Goal: Information Seeking & Learning: Learn about a topic

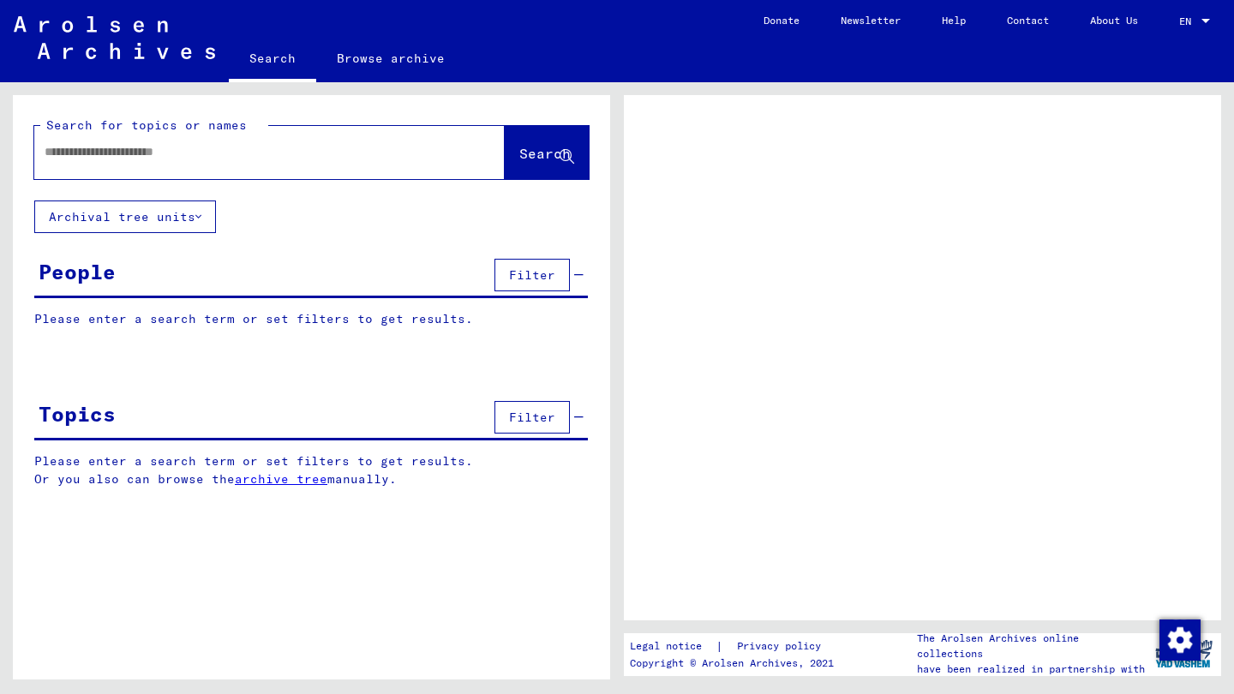
click at [302, 158] on input "text" at bounding box center [254, 152] width 419 height 18
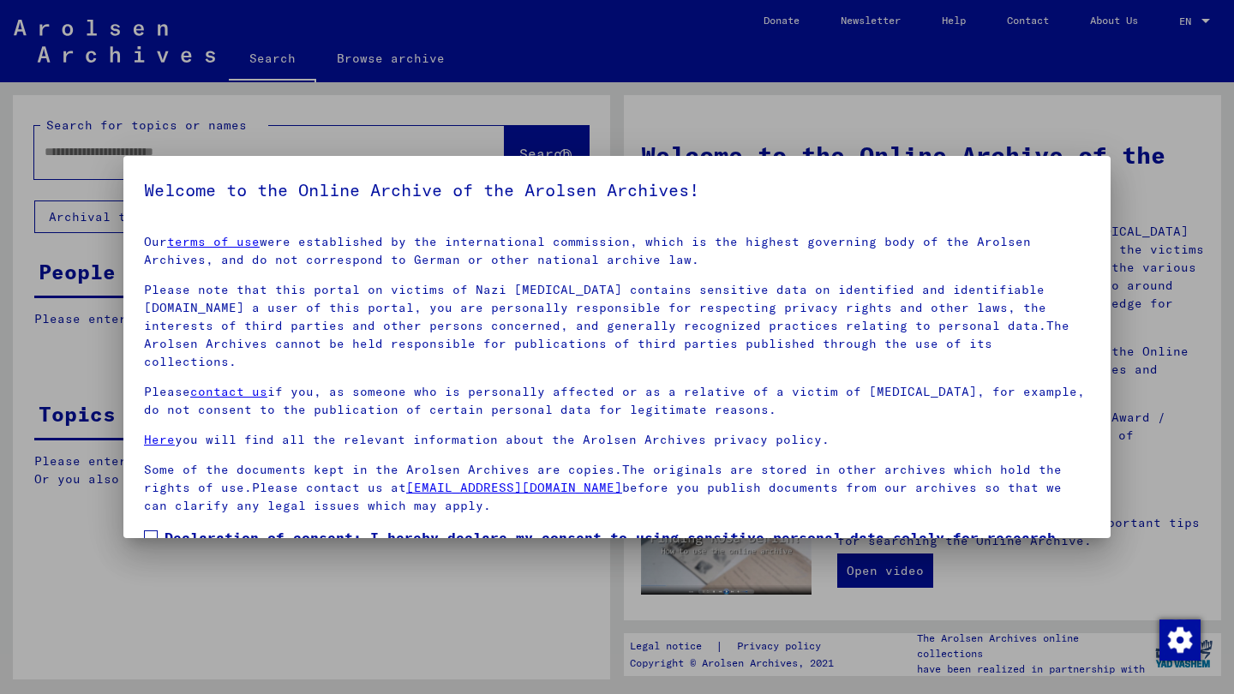
scroll to position [94, 0]
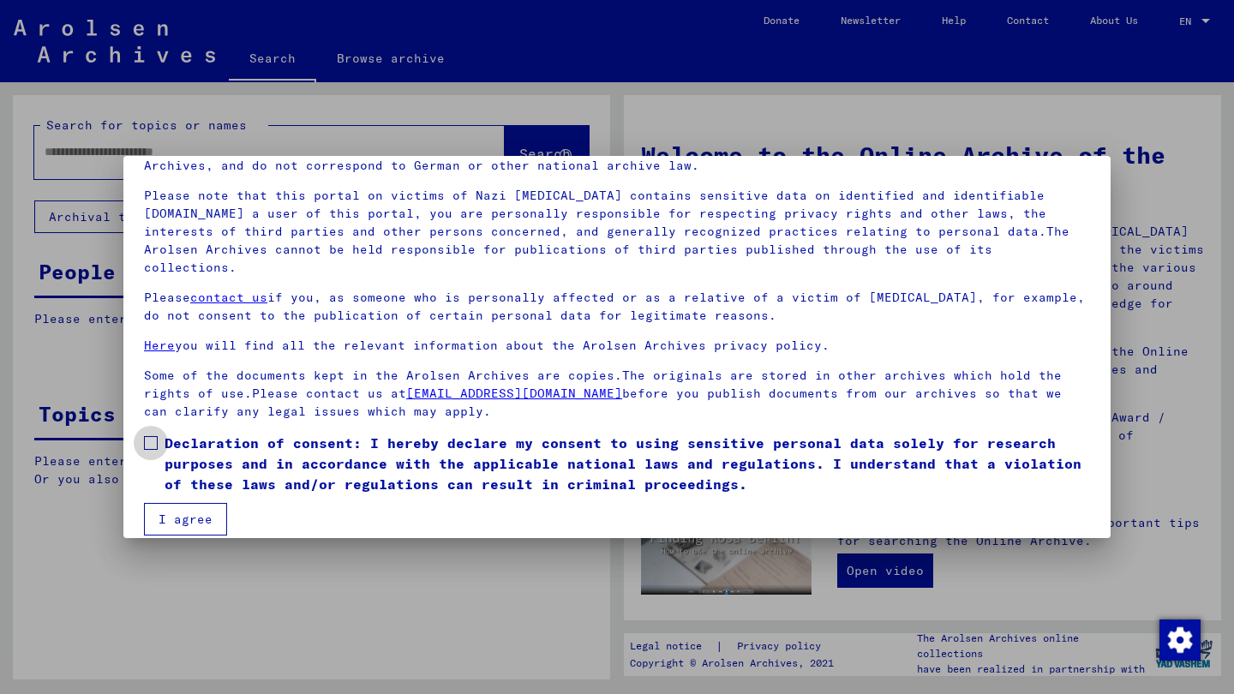
click at [153, 441] on label "Declaration of consent: I hereby declare my consent to using sensitive personal…" at bounding box center [617, 464] width 946 height 62
click at [175, 503] on button "I agree" at bounding box center [185, 519] width 83 height 33
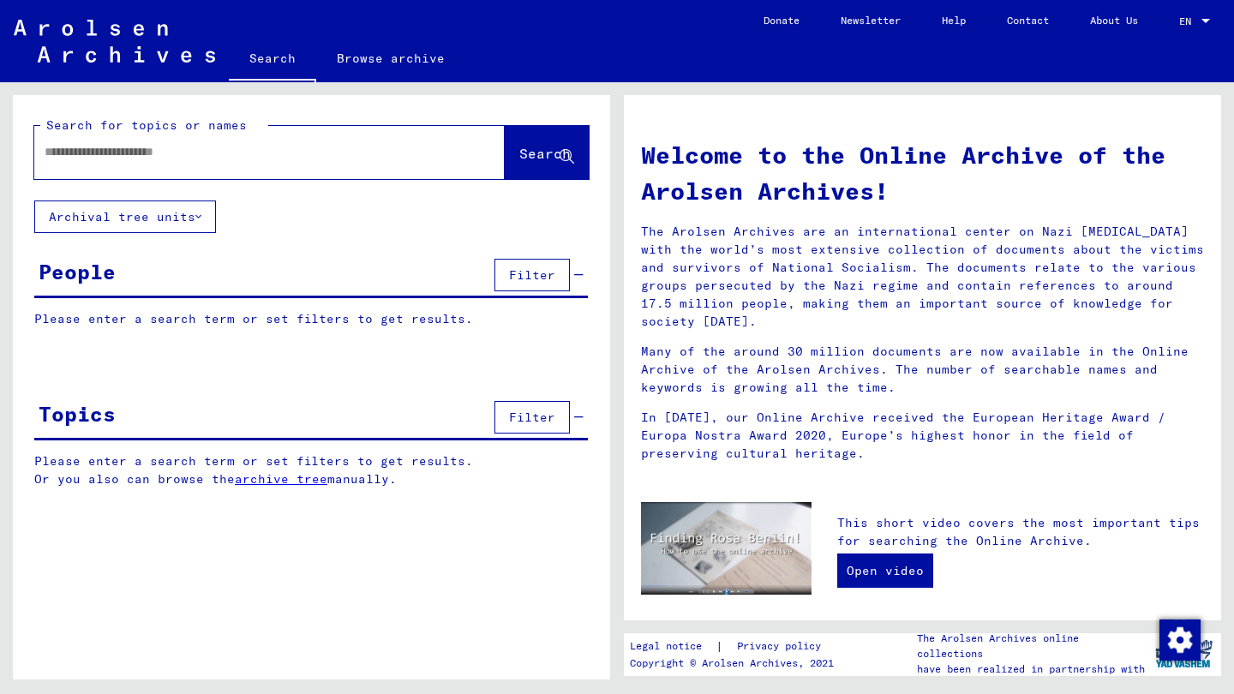
click at [187, 159] on input "text" at bounding box center [249, 152] width 409 height 18
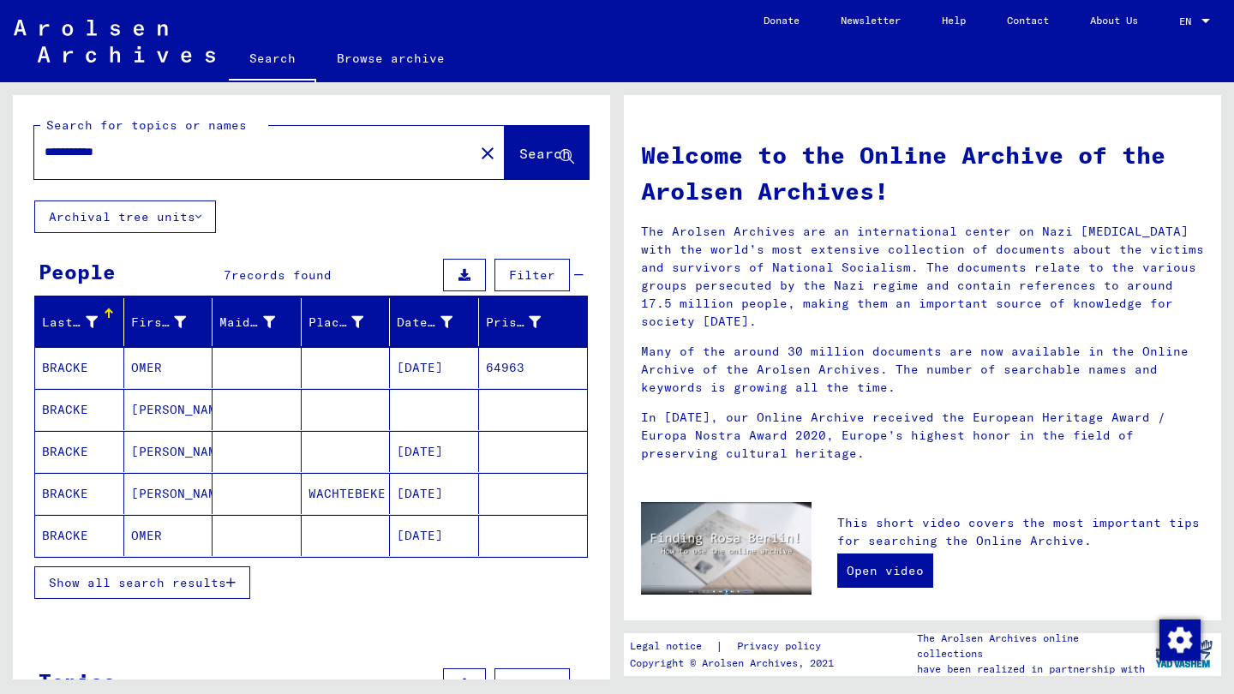
type input "**********"
click at [496, 497] on mat-cell at bounding box center [533, 493] width 109 height 41
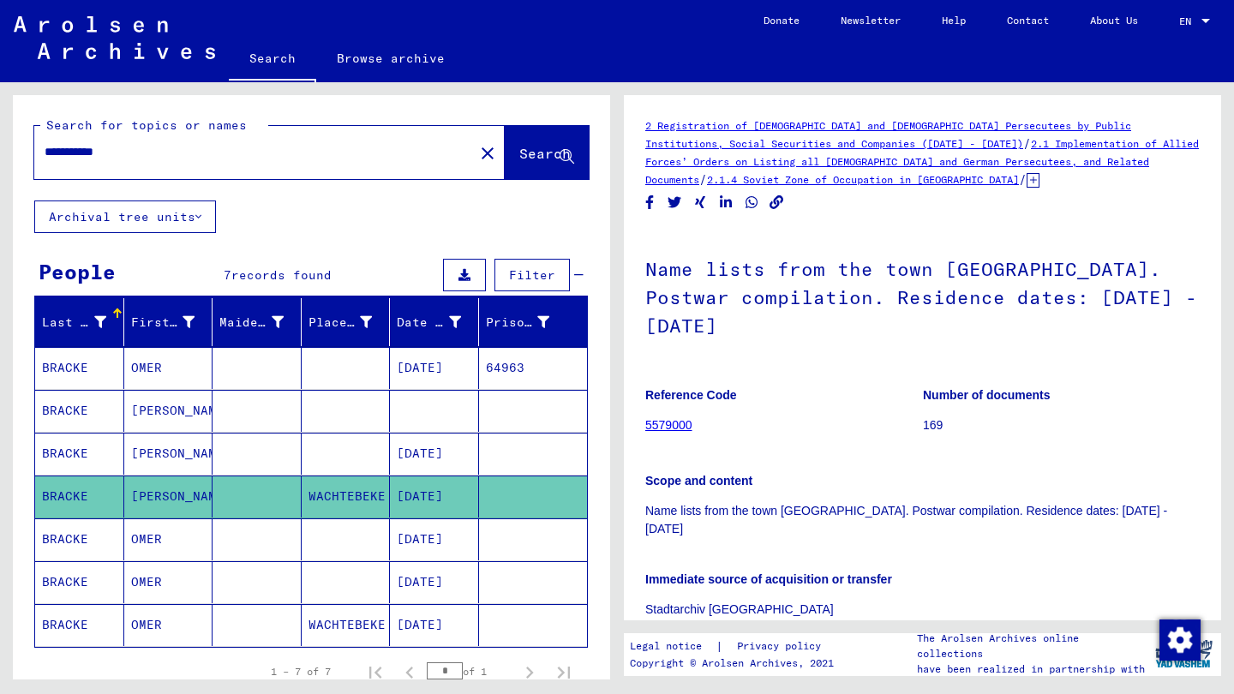
click at [781, 452] on div "Scope and content Name lists from the town [GEOGRAPHIC_DATA]. Postwar compilati…" at bounding box center [923, 495] width 555 height 87
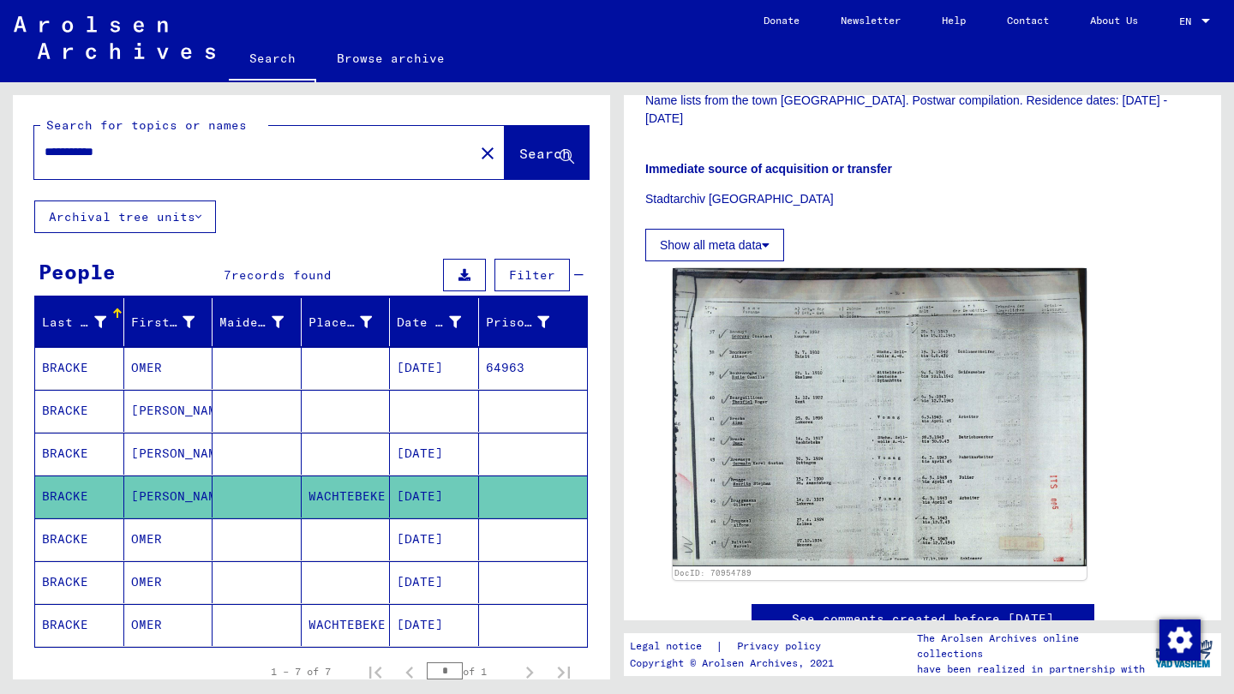
scroll to position [424, 0]
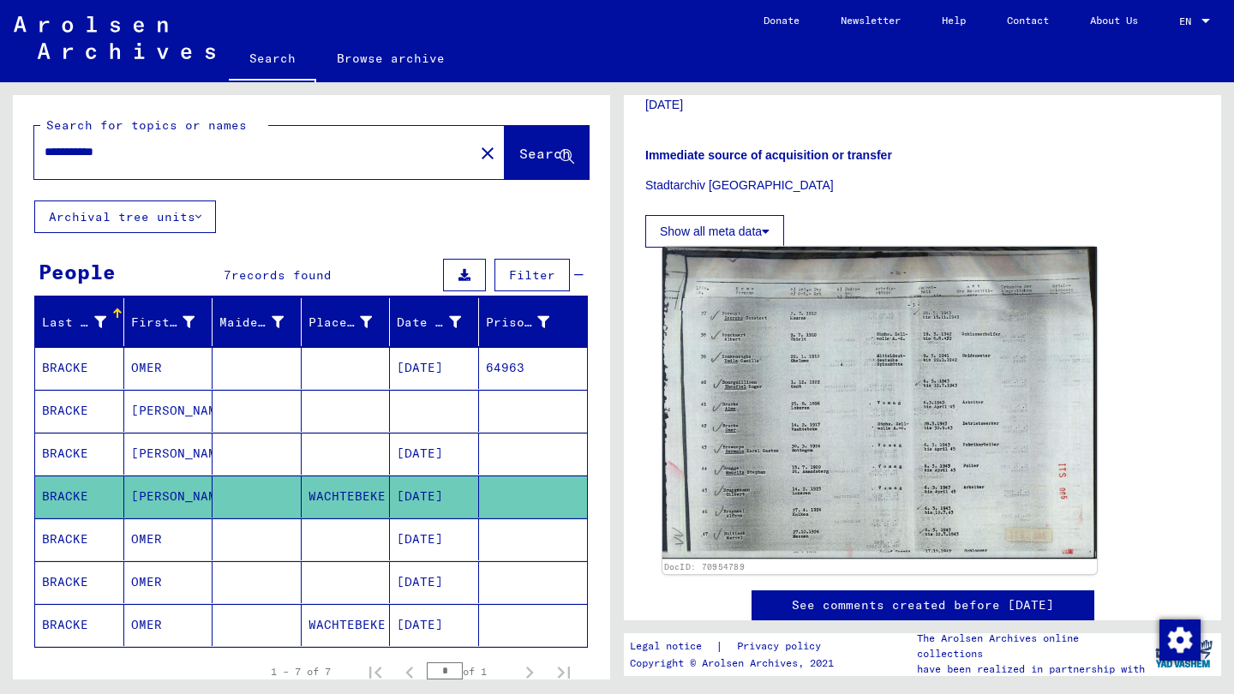
click at [955, 415] on img at bounding box center [880, 403] width 435 height 313
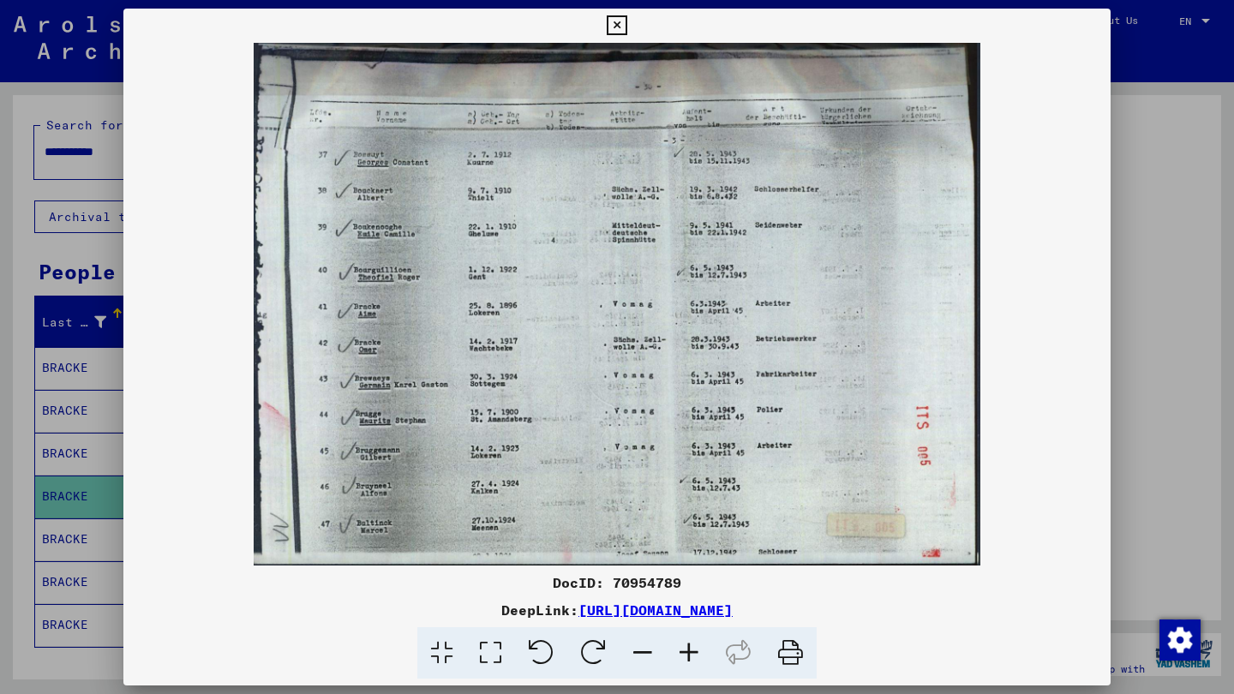
click at [710, 345] on img at bounding box center [617, 304] width 988 height 523
click at [688, 654] on icon at bounding box center [689, 654] width 46 height 52
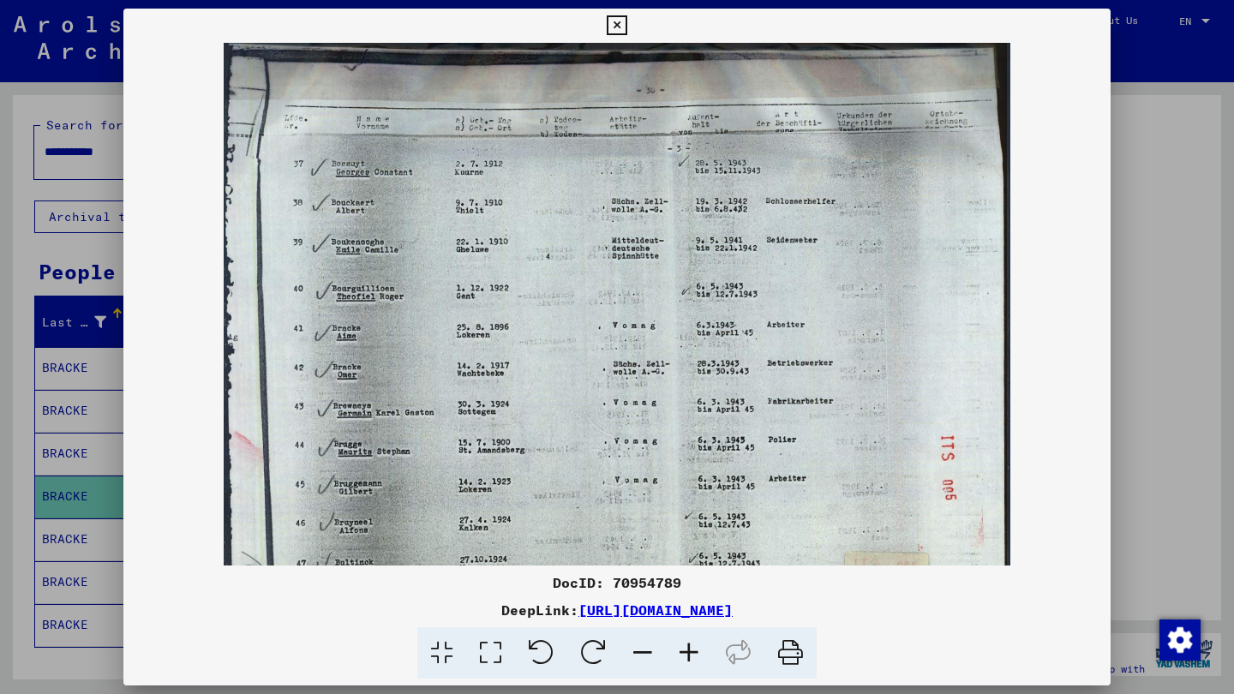
click at [688, 654] on icon at bounding box center [689, 654] width 46 height 52
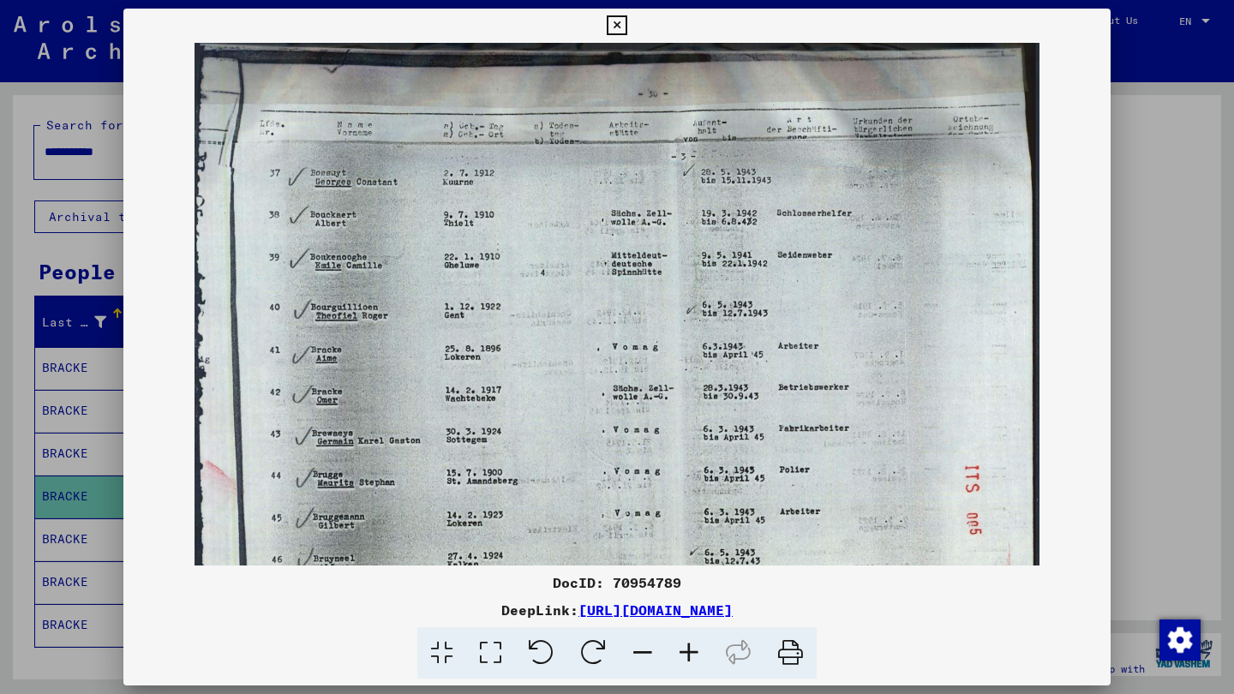
click at [688, 654] on icon at bounding box center [689, 654] width 46 height 52
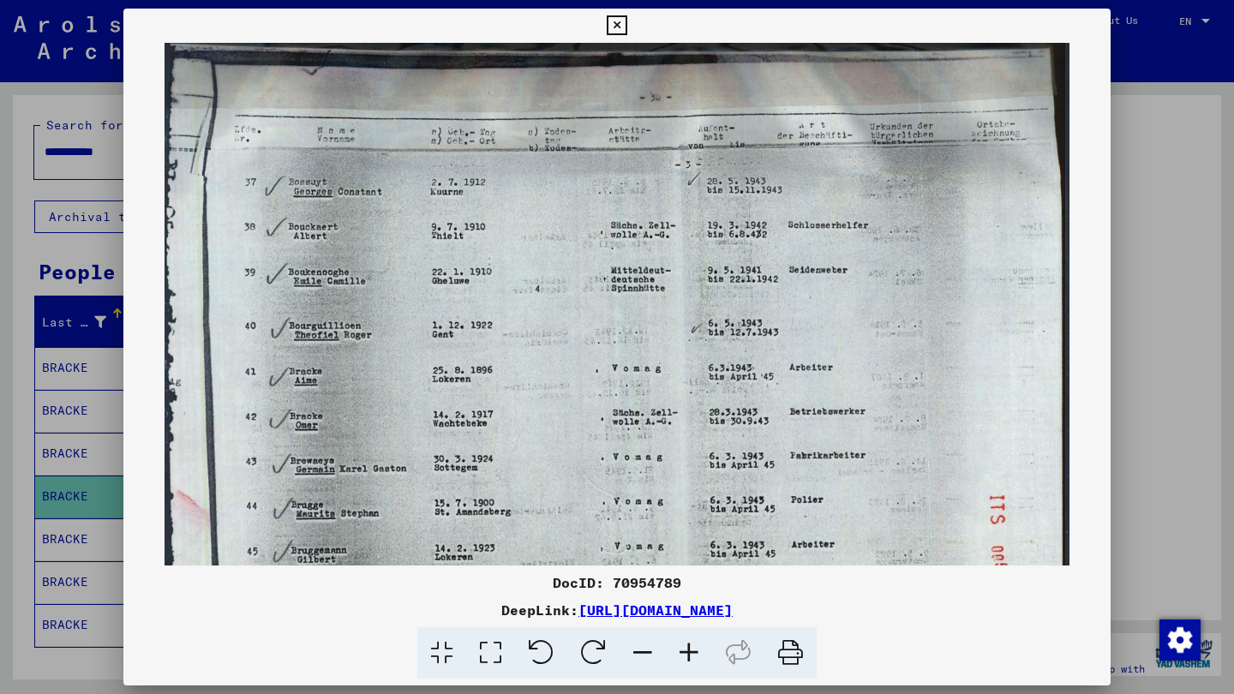
click at [688, 654] on icon at bounding box center [689, 654] width 46 height 52
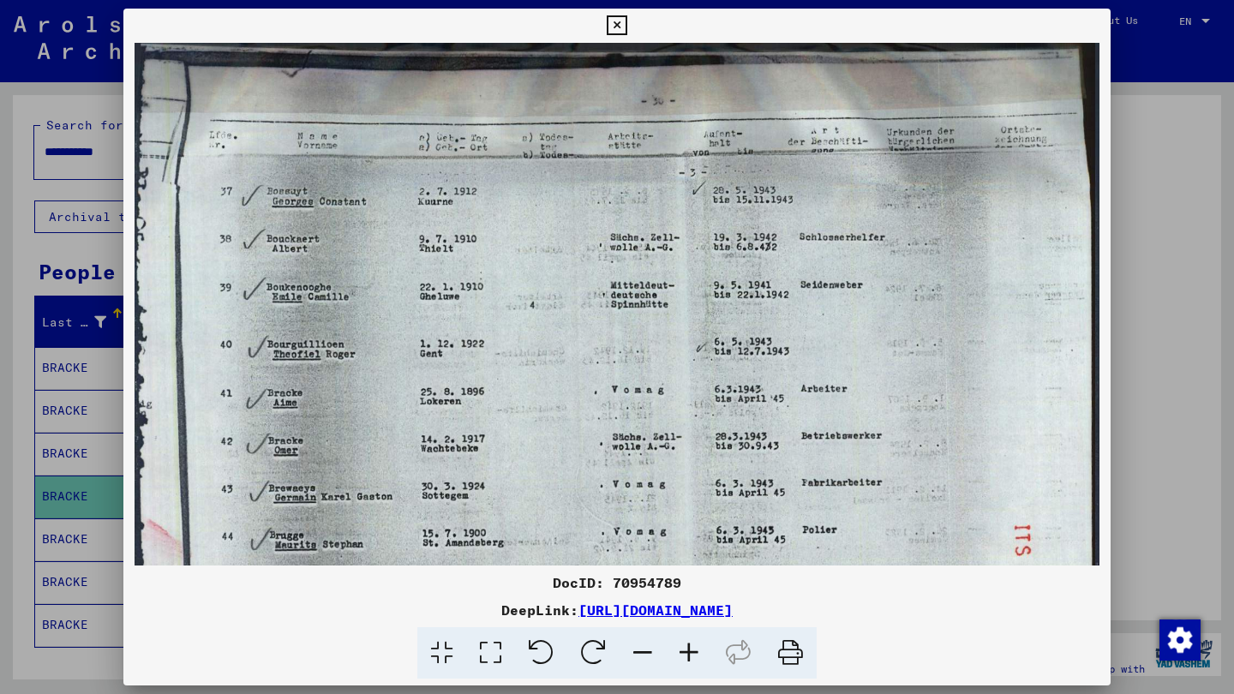
click at [688, 654] on icon at bounding box center [689, 654] width 46 height 52
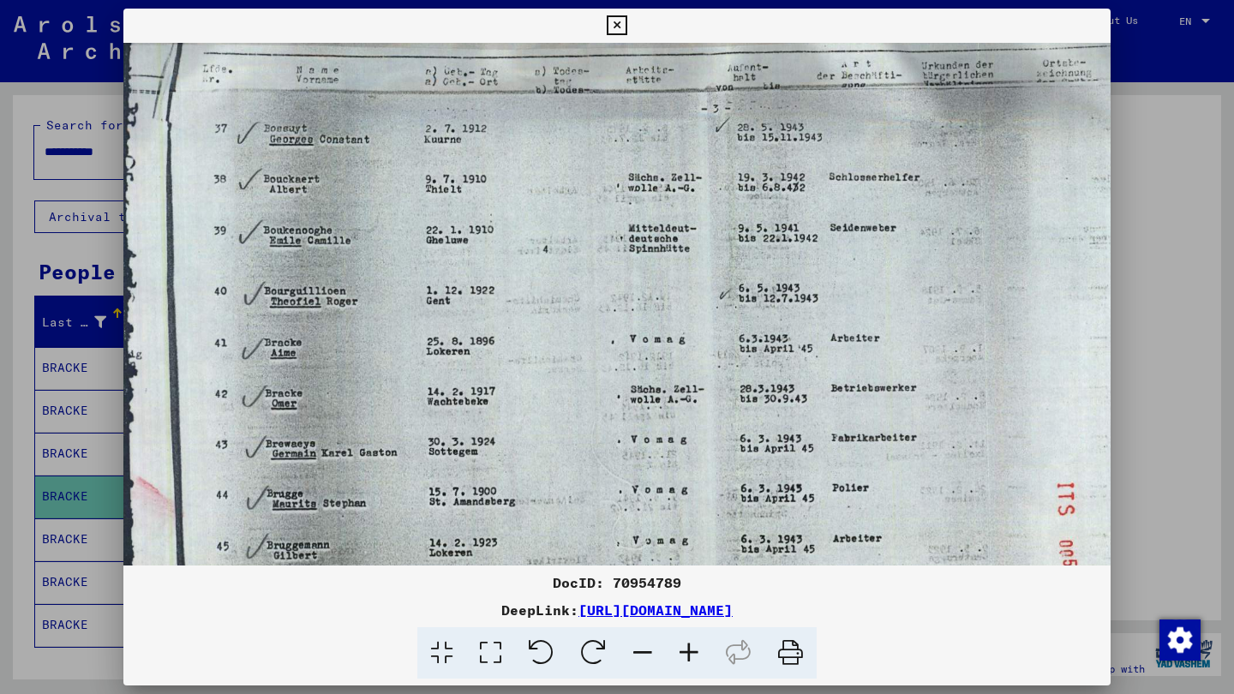
scroll to position [75, 0]
drag, startPoint x: 726, startPoint y: 476, endPoint x: 726, endPoint y: 401, distance: 74.6
click at [627, 28] on icon at bounding box center [617, 25] width 20 height 21
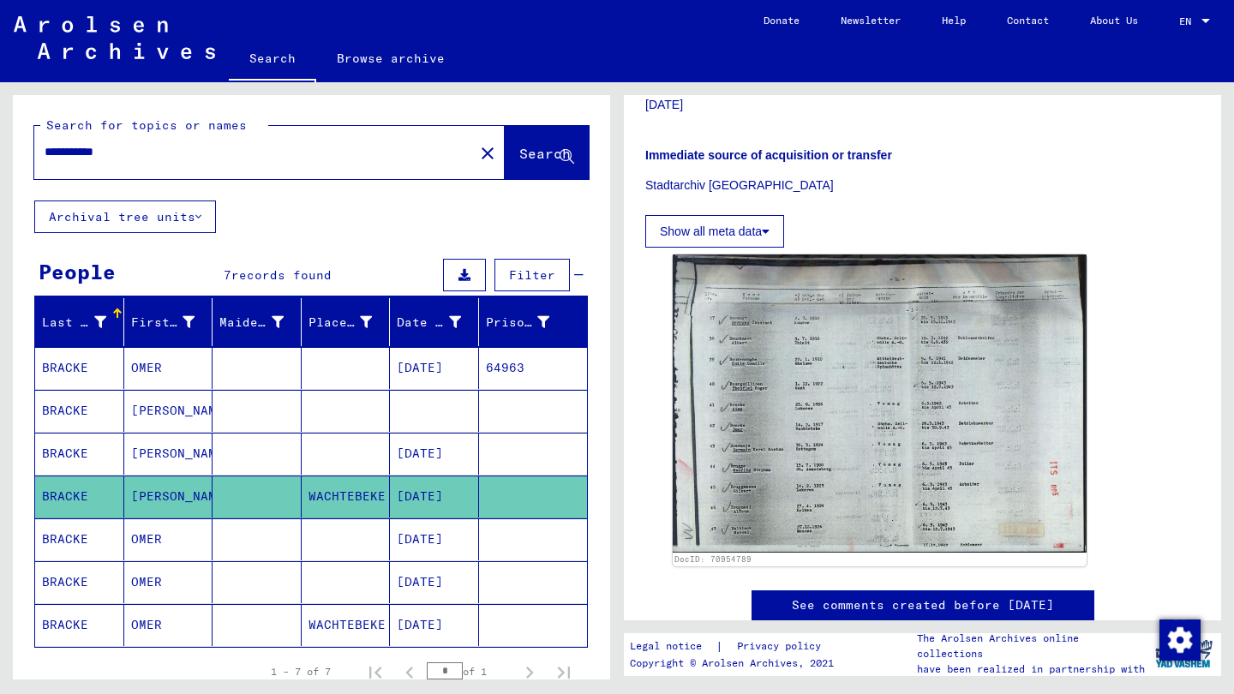
click at [275, 622] on mat-cell at bounding box center [257, 625] width 89 height 42
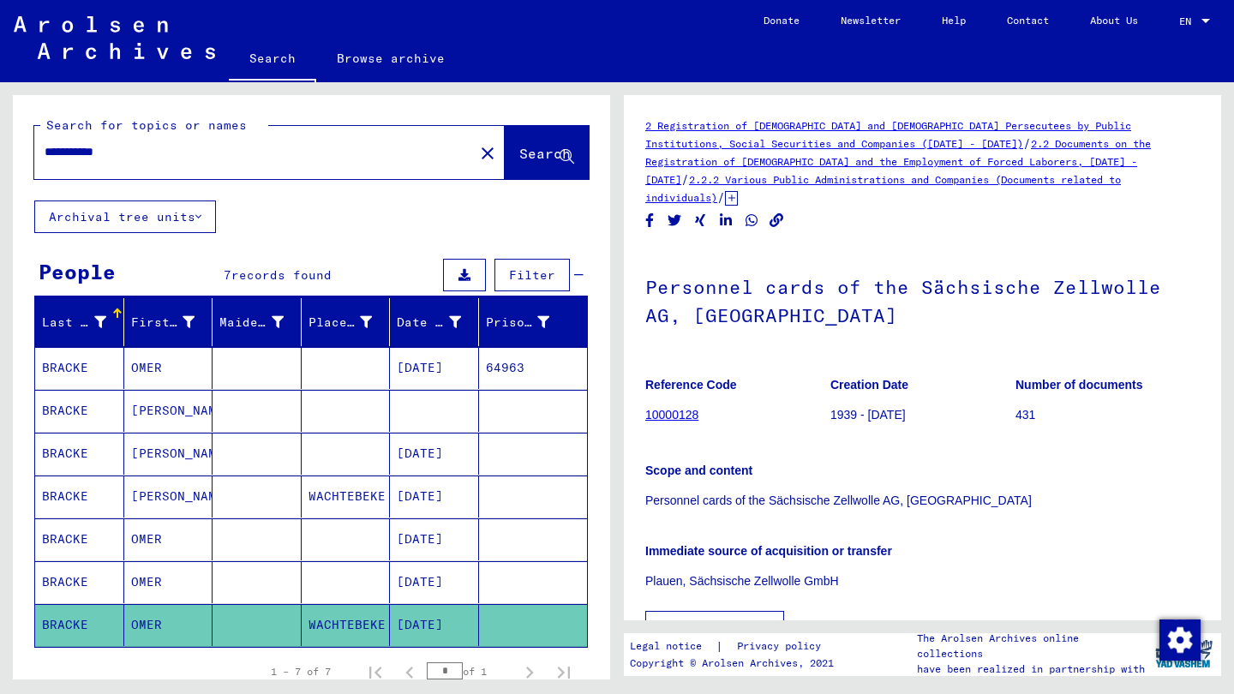
click at [1031, 492] on p "Personnel cards of the Sächsische Zellwolle AG, [GEOGRAPHIC_DATA]" at bounding box center [923, 501] width 555 height 18
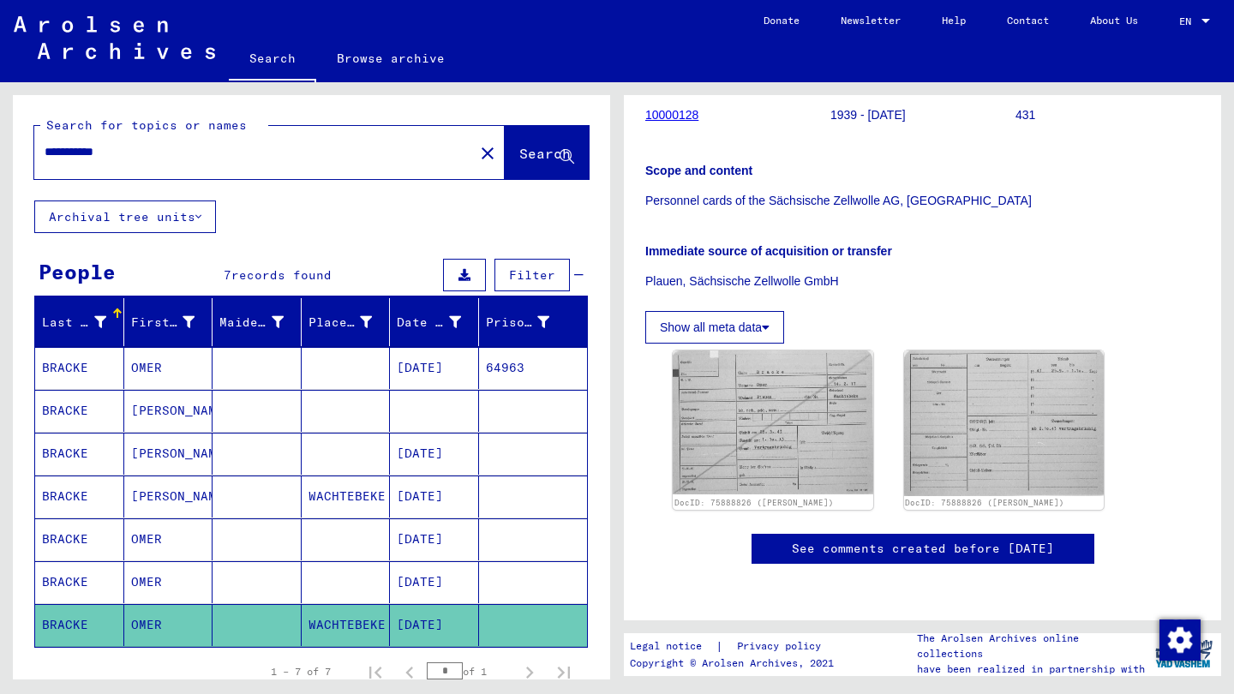
scroll to position [313, 0]
click at [735, 395] on img at bounding box center [773, 422] width 210 height 151
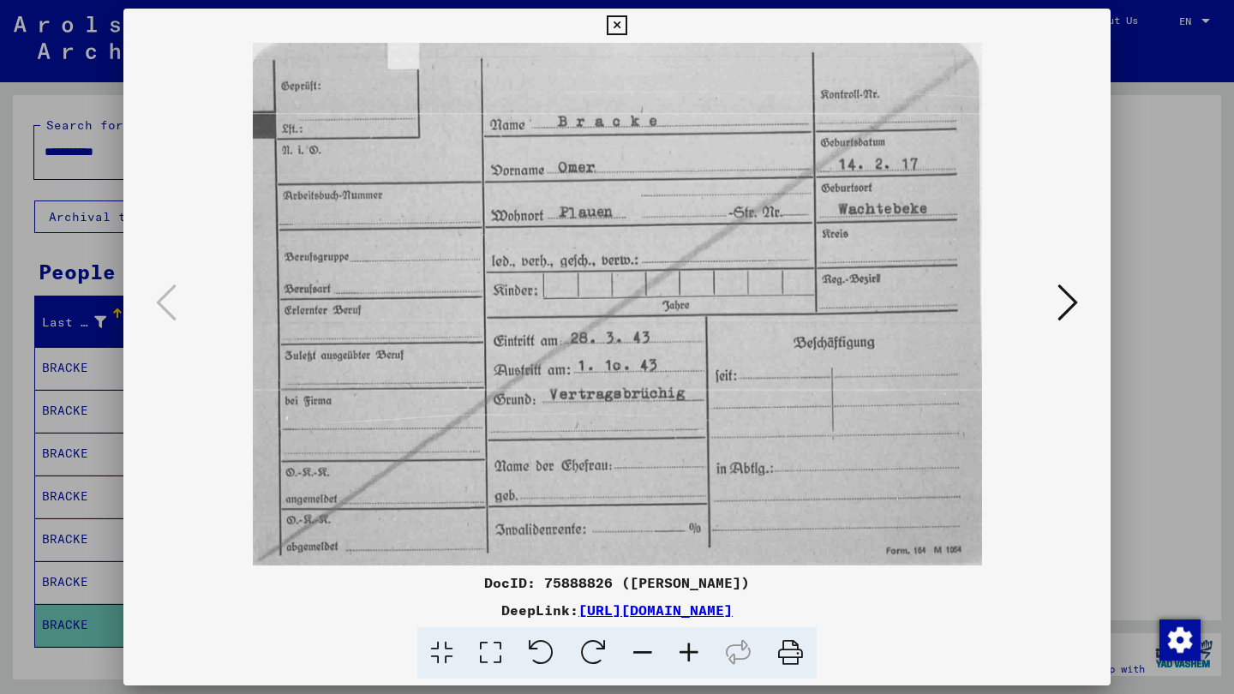
click at [1058, 310] on icon at bounding box center [1068, 302] width 21 height 41
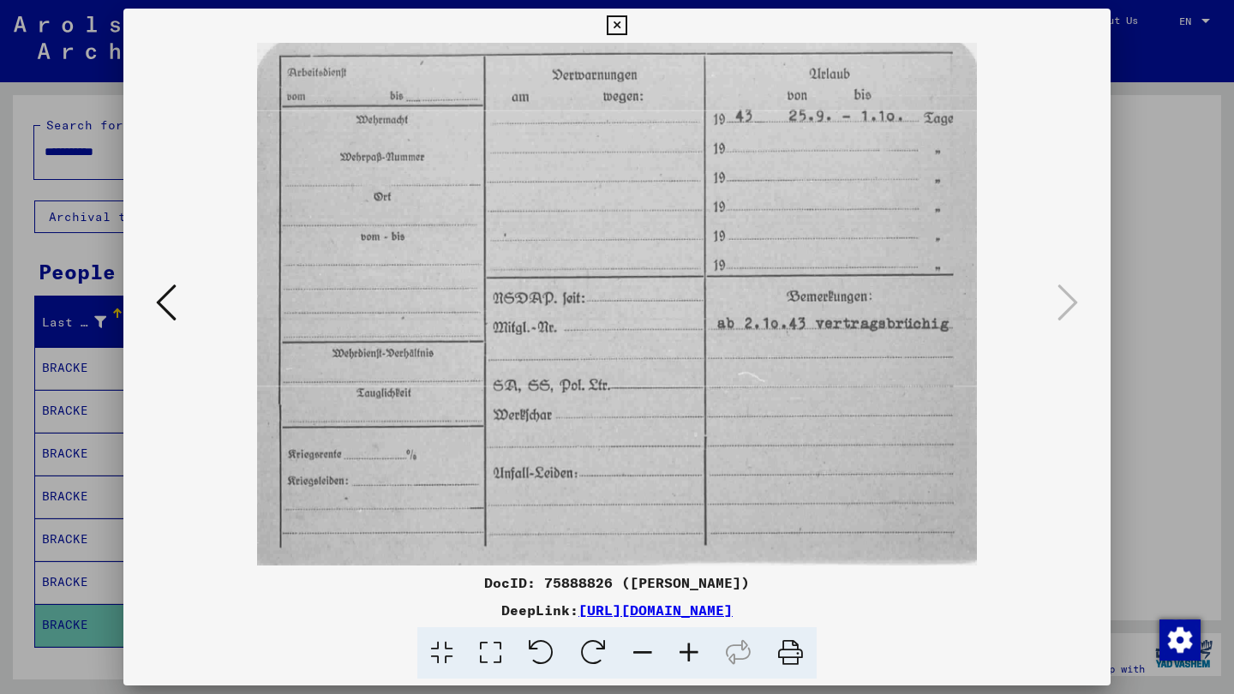
click at [627, 27] on icon at bounding box center [617, 25] width 20 height 21
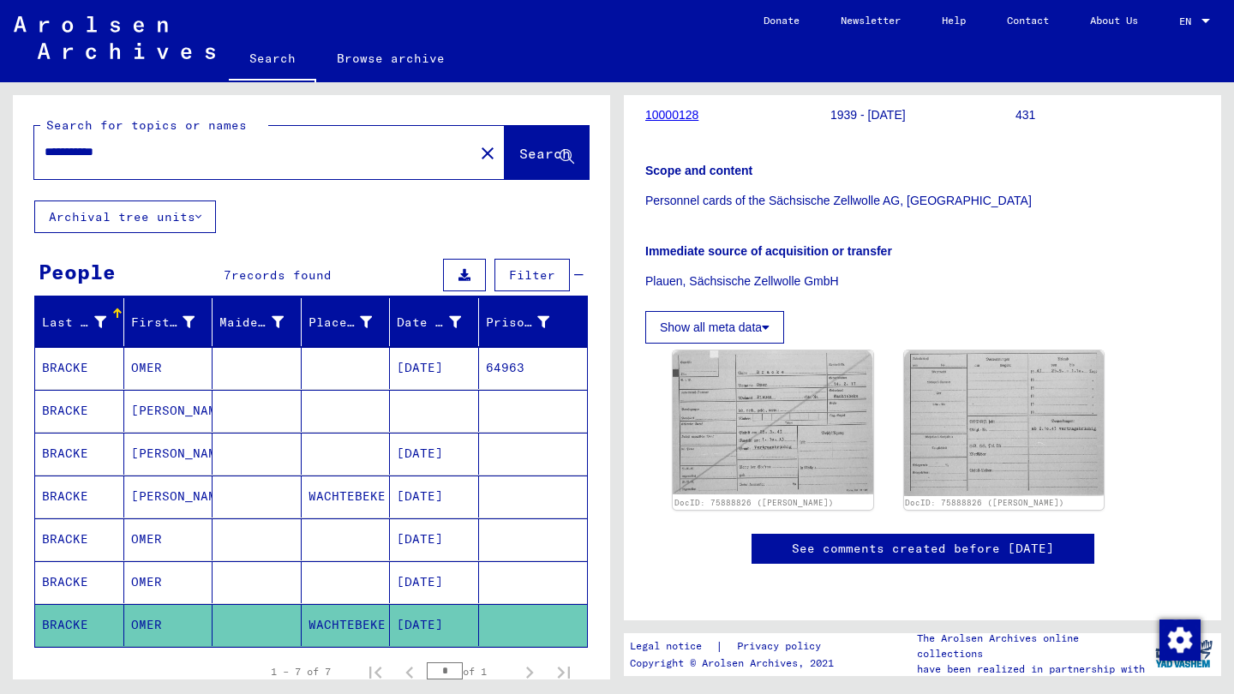
click at [433, 370] on mat-cell "[DATE]" at bounding box center [434, 368] width 89 height 42
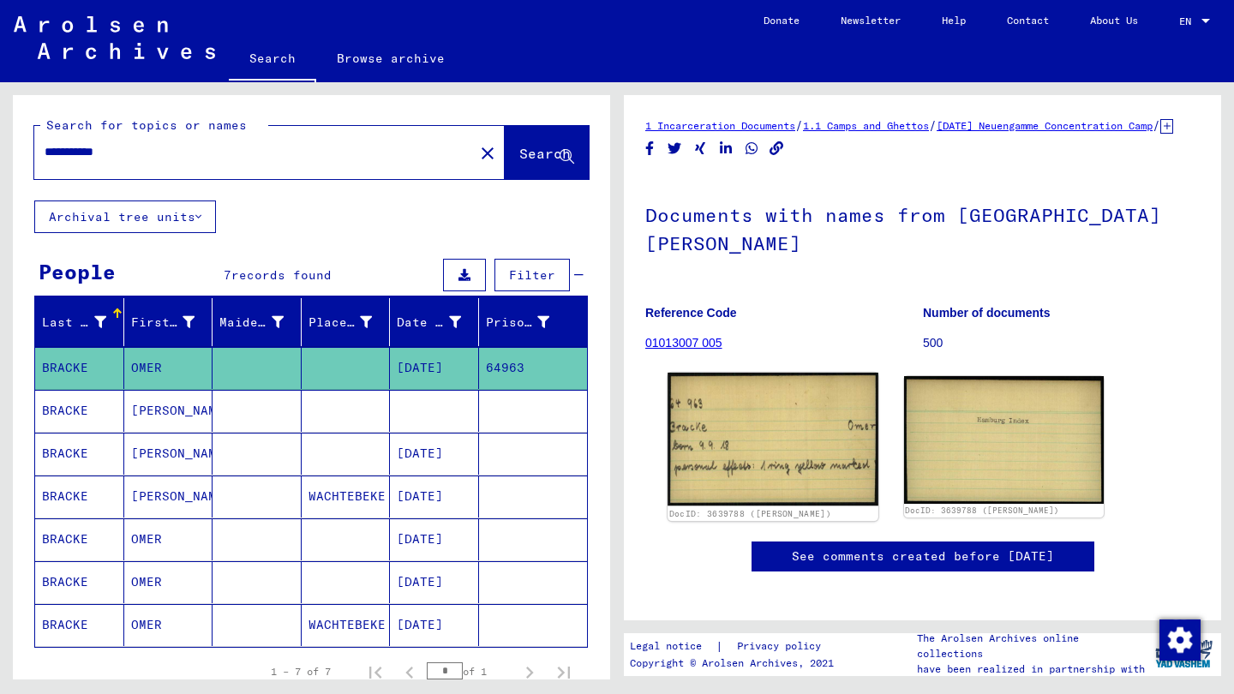
click at [766, 441] on img at bounding box center [773, 440] width 210 height 134
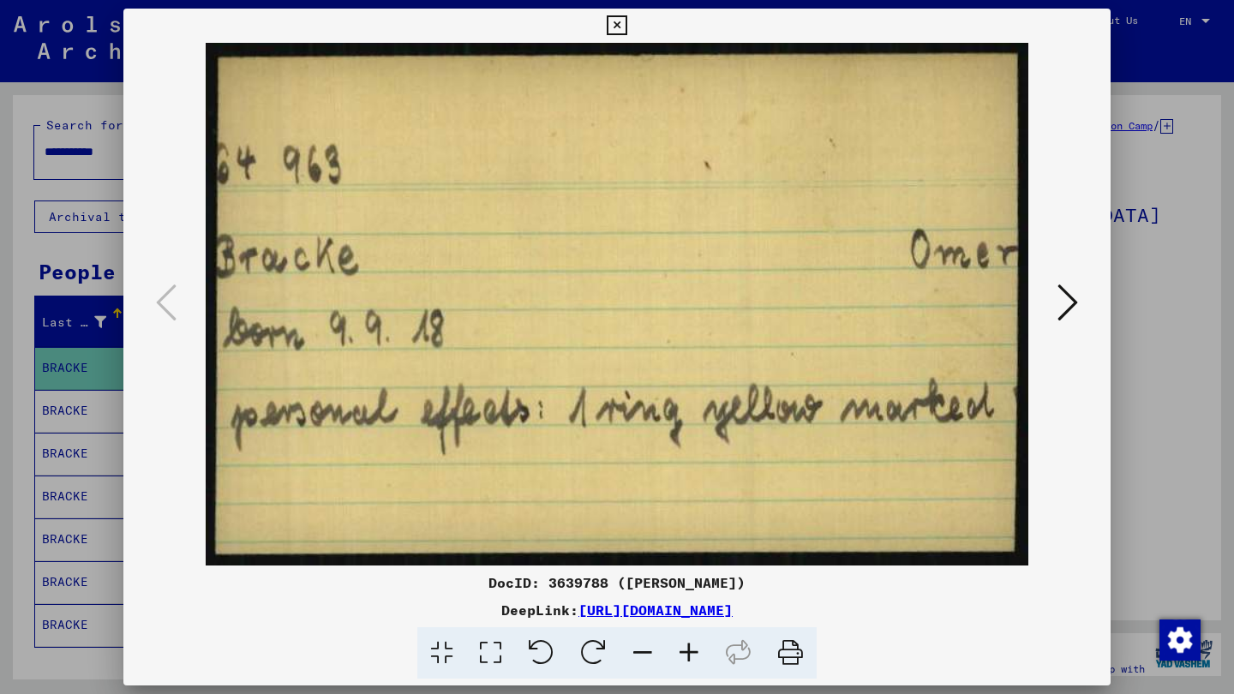
click at [1059, 298] on icon at bounding box center [1068, 302] width 21 height 41
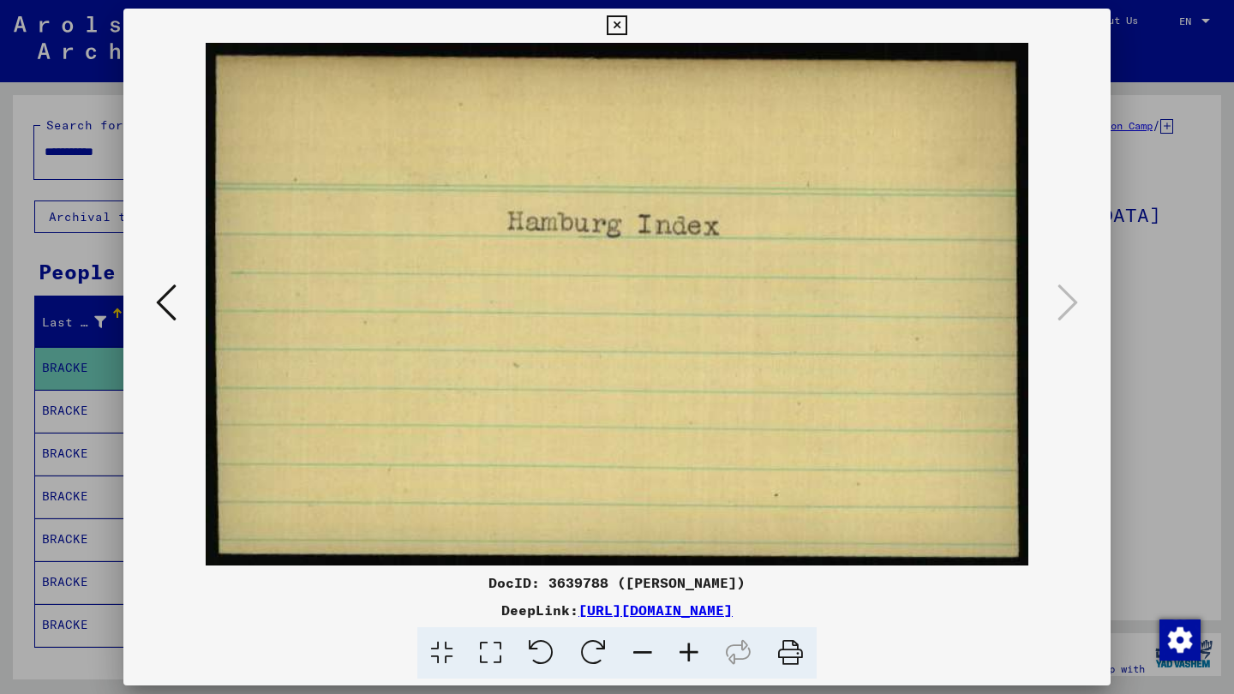
click at [1149, 250] on div at bounding box center [617, 347] width 1234 height 694
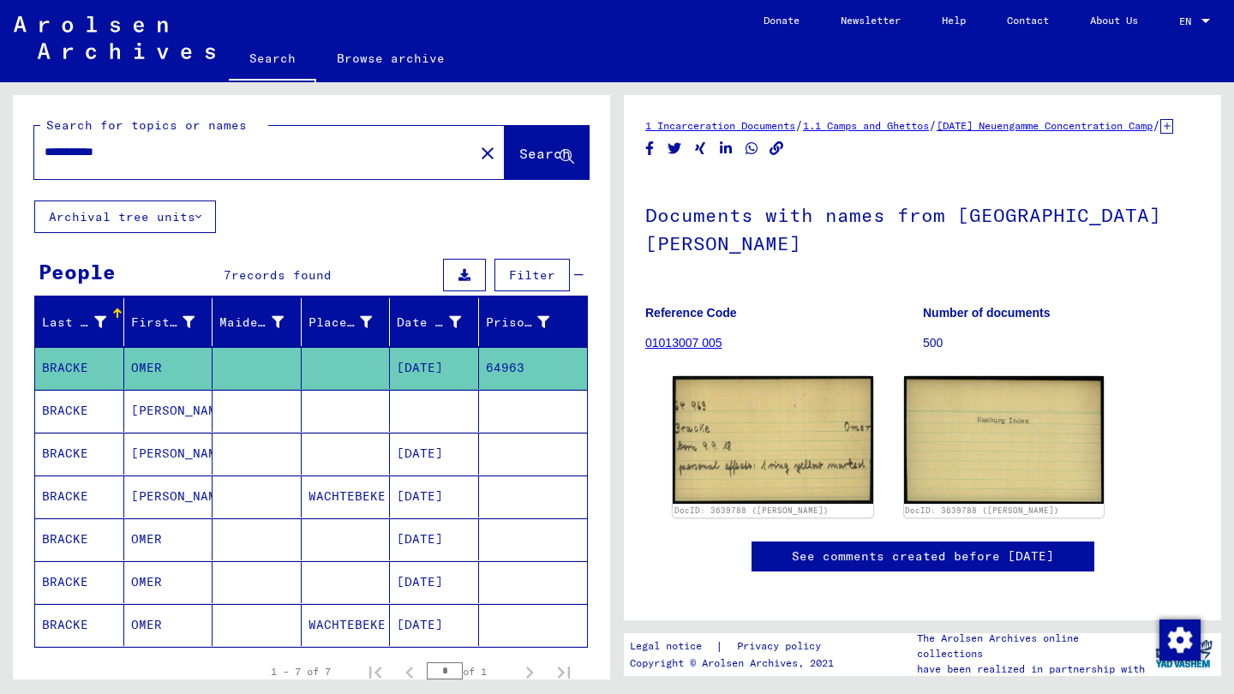
click at [305, 399] on mat-cell at bounding box center [346, 411] width 89 height 42
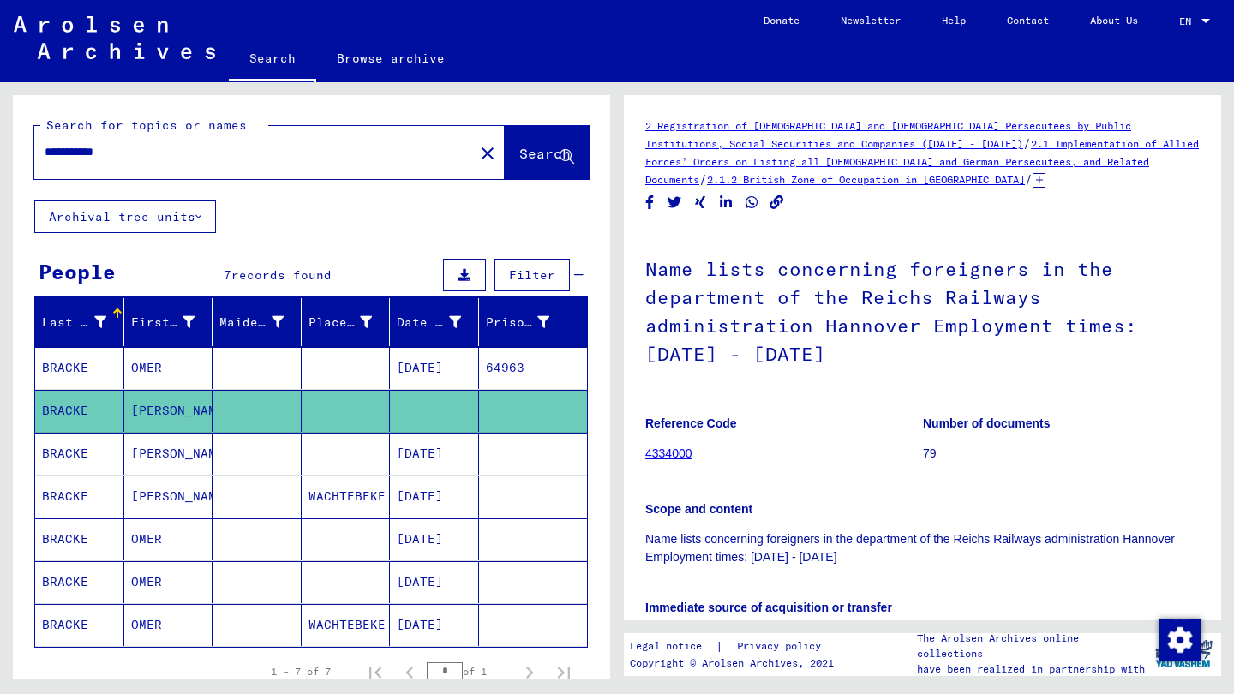
click at [831, 416] on p "Reference Code" at bounding box center [784, 424] width 277 height 18
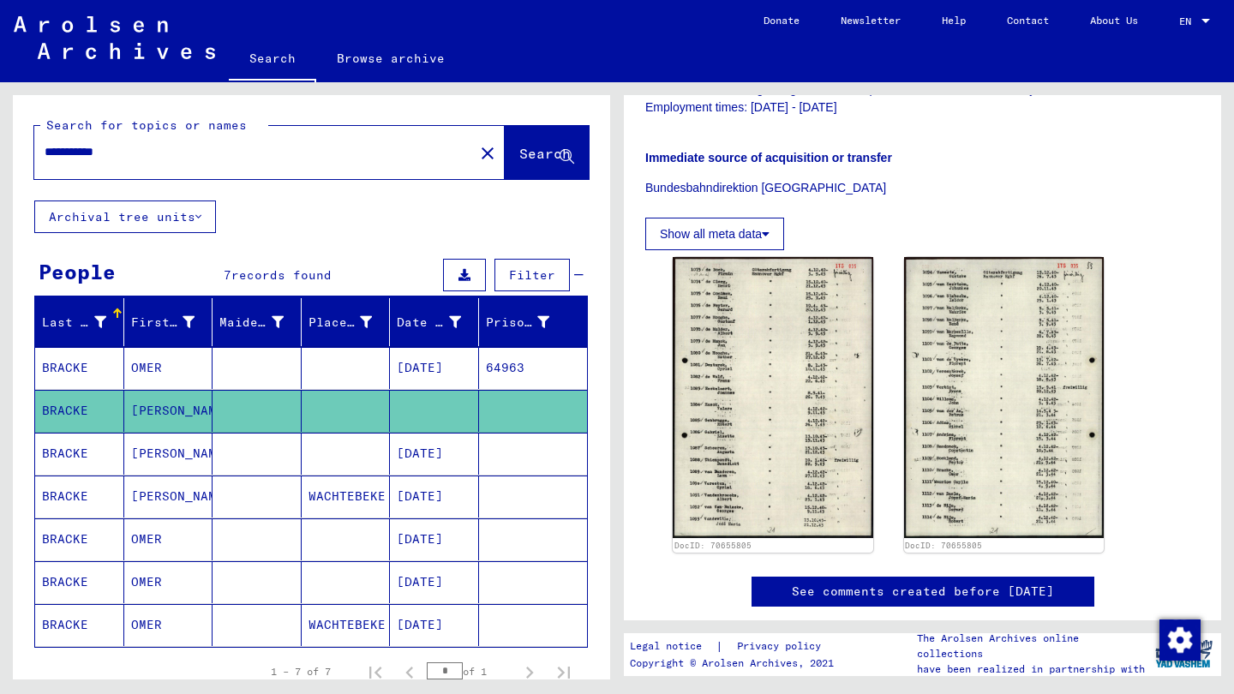
scroll to position [496, 0]
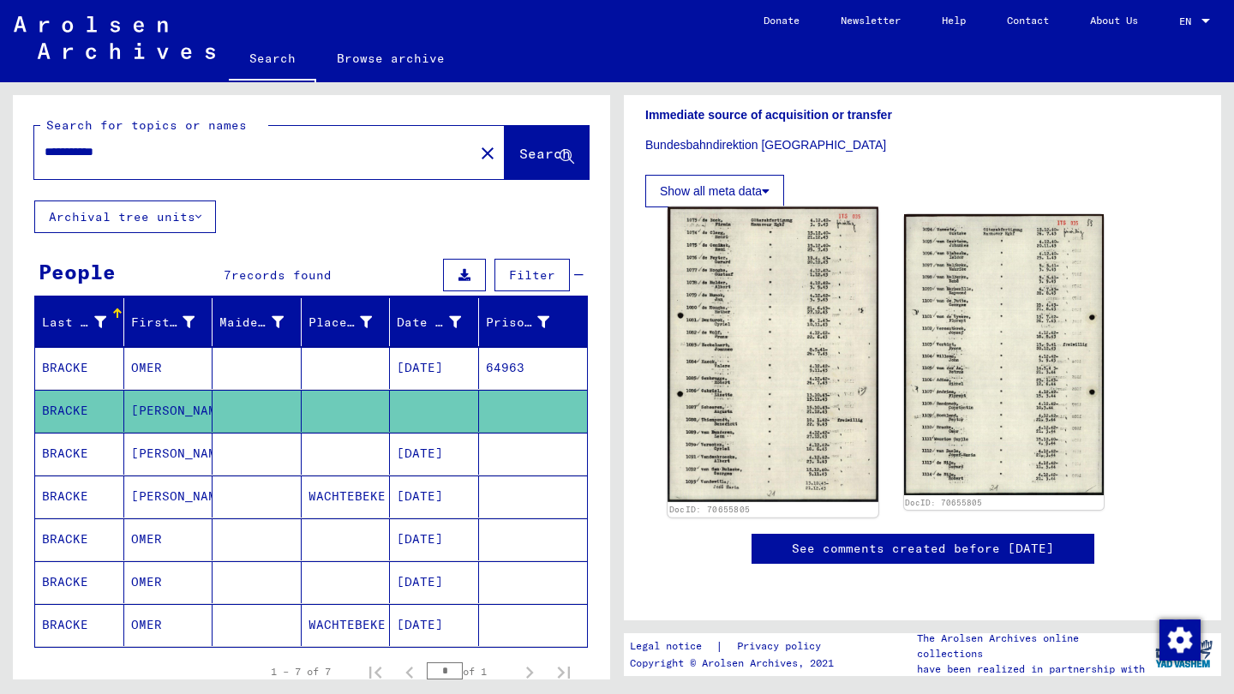
click at [744, 404] on img at bounding box center [773, 354] width 210 height 295
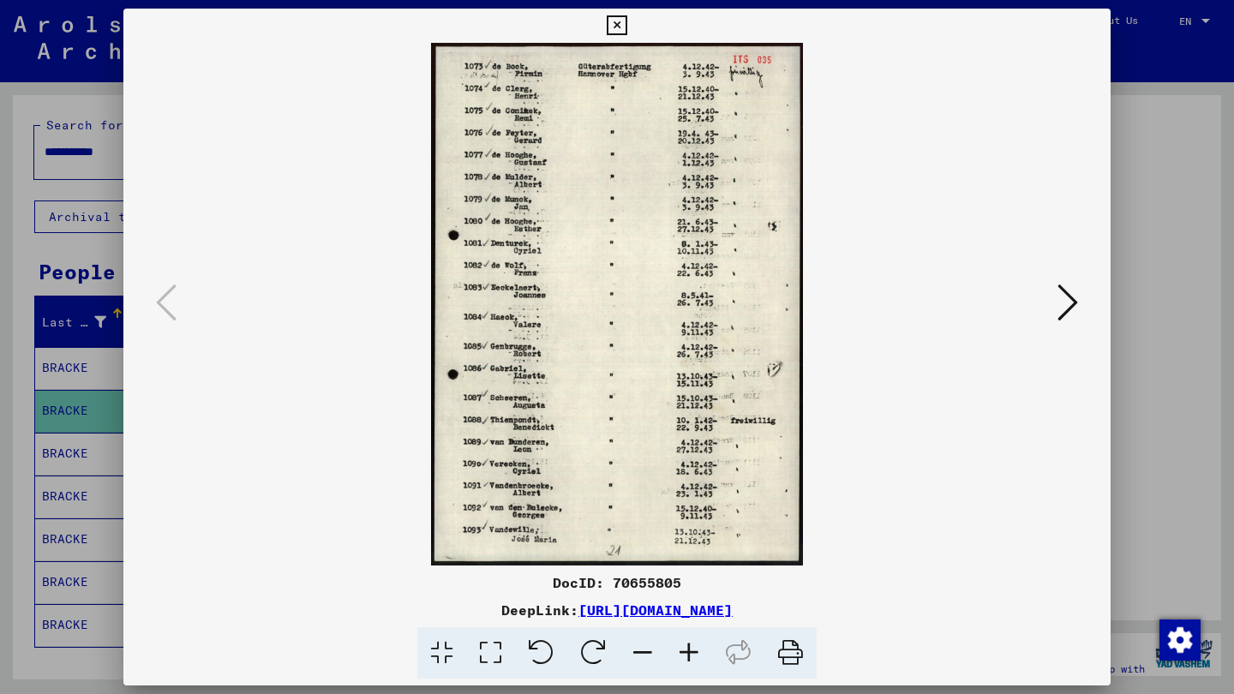
click at [1129, 360] on div at bounding box center [617, 347] width 1234 height 694
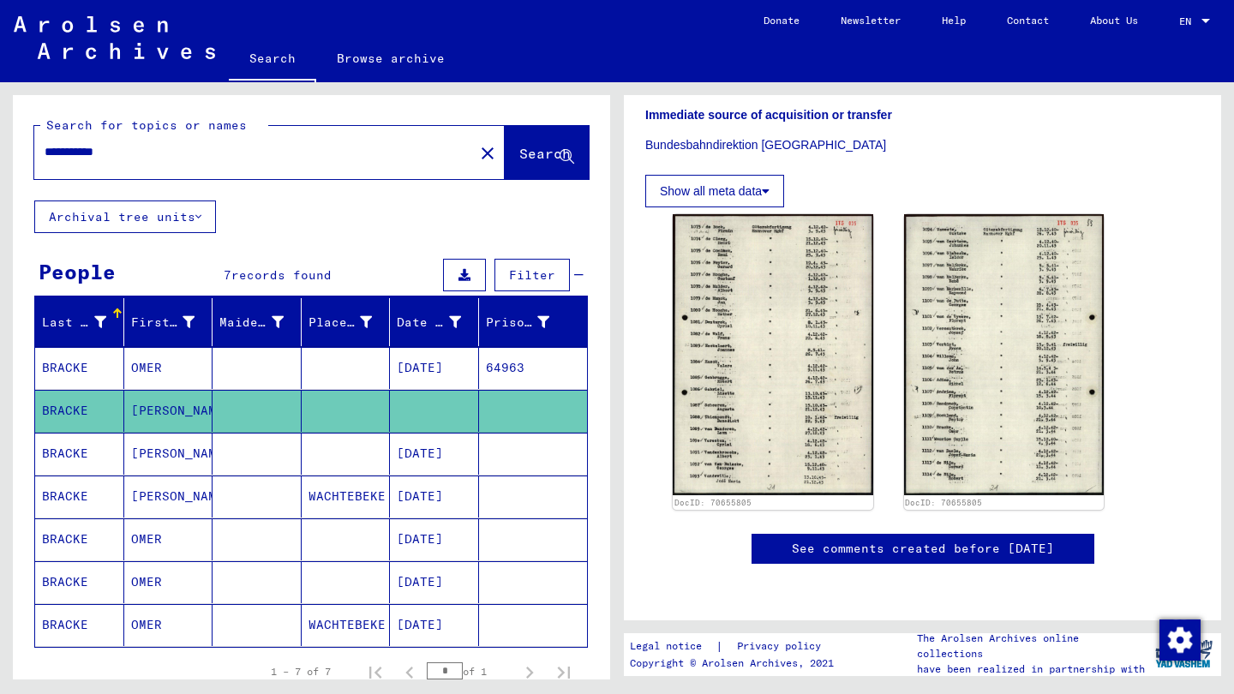
click at [436, 460] on mat-cell "[DATE]" at bounding box center [434, 454] width 89 height 42
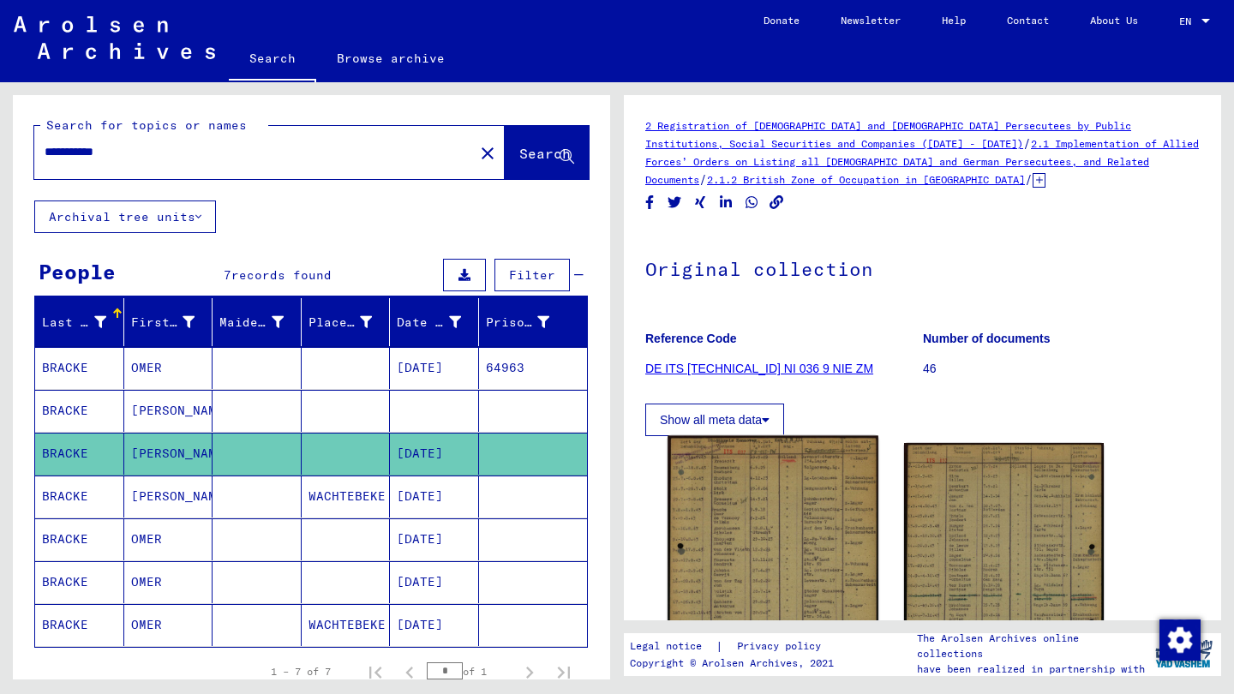
click at [692, 528] on img at bounding box center [773, 584] width 210 height 297
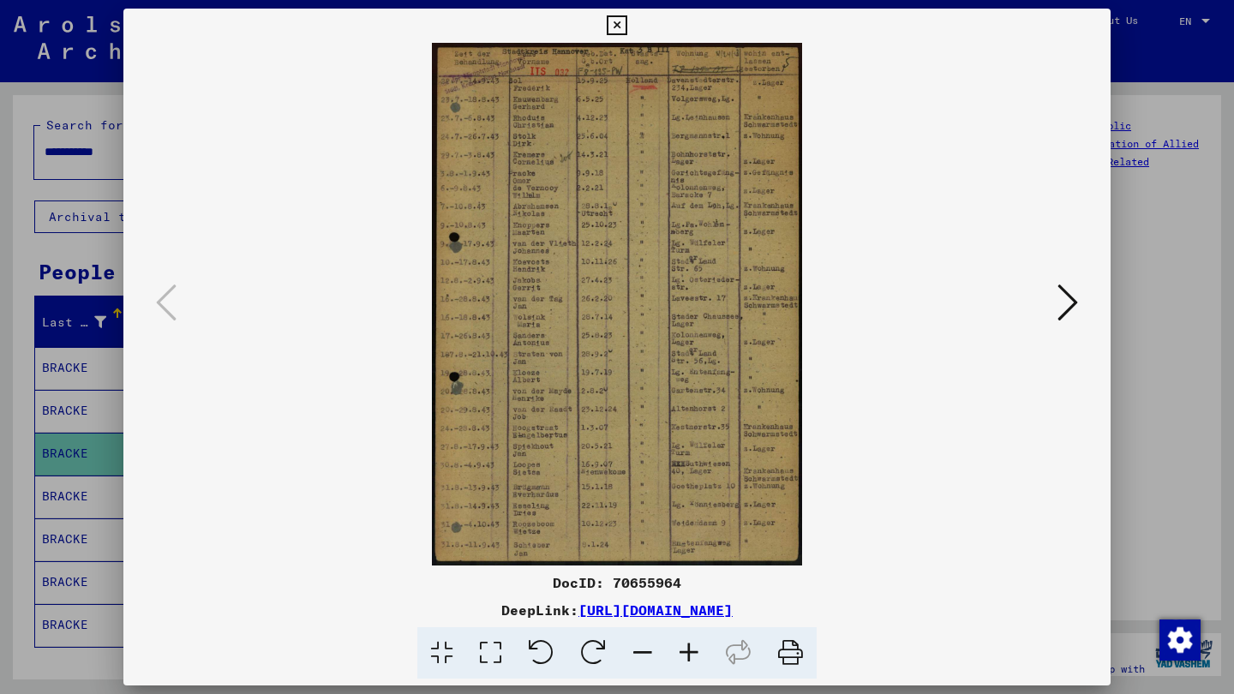
click at [1124, 280] on div at bounding box center [617, 347] width 1234 height 694
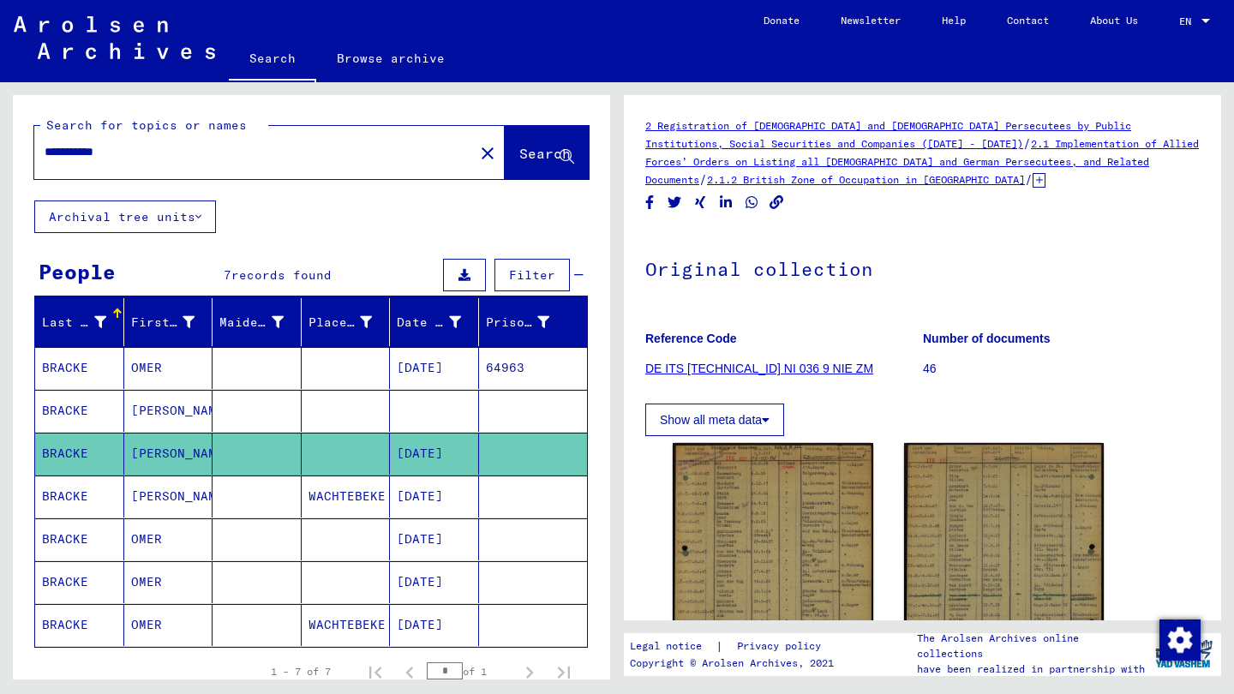
click at [362, 507] on mat-cell "WACHTEBEKE" at bounding box center [346, 497] width 89 height 42
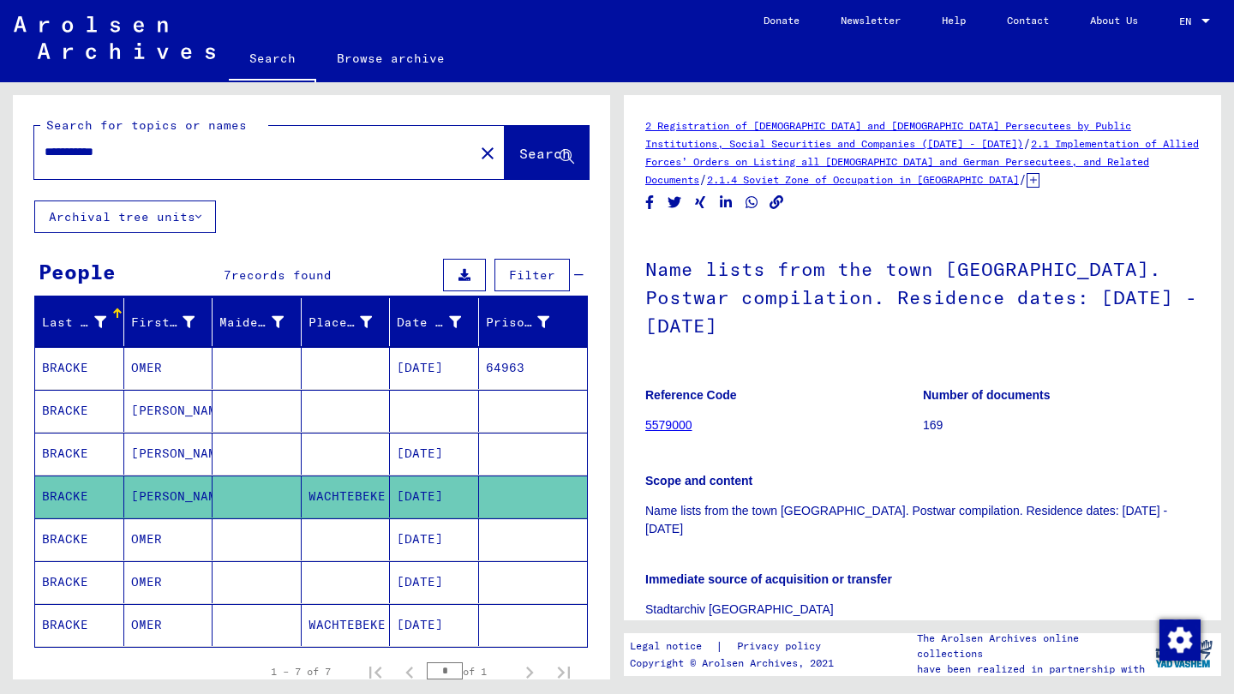
click at [1021, 493] on div "Reference Code 5579000 Number of documents 169 Scope and content Name lists fro…" at bounding box center [923, 523] width 555 height 297
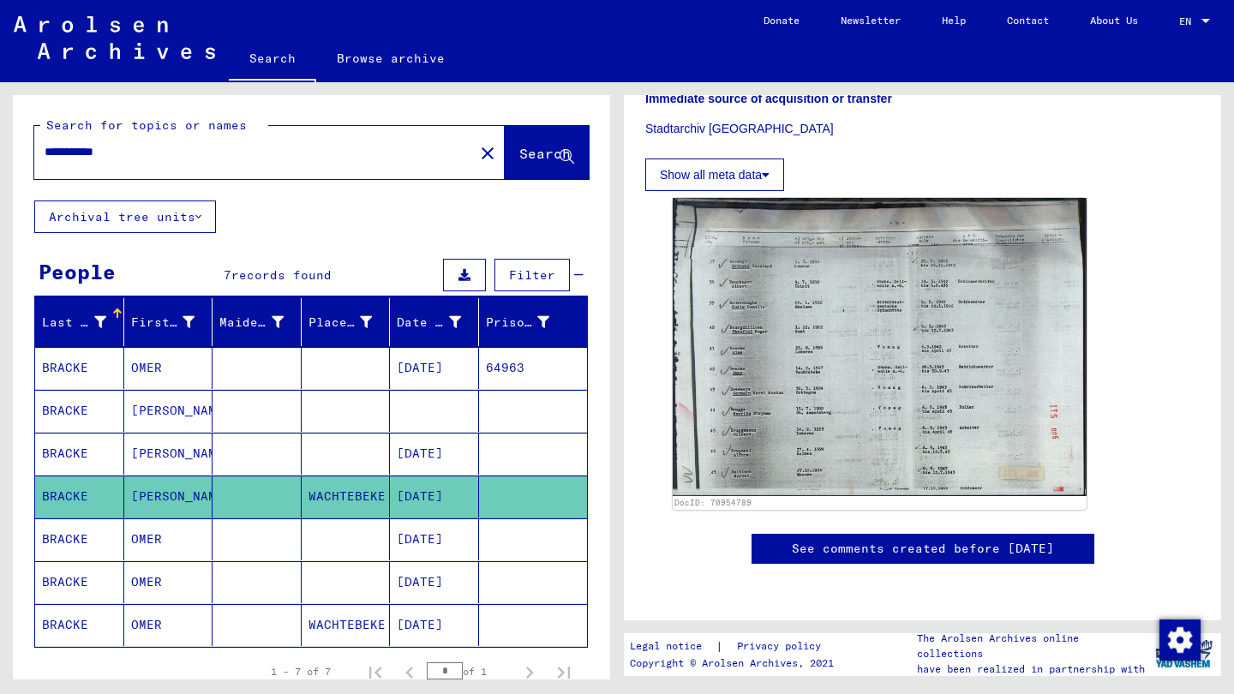
scroll to position [524, 0]
click at [386, 628] on mat-cell "WACHTEBEKE" at bounding box center [346, 625] width 89 height 42
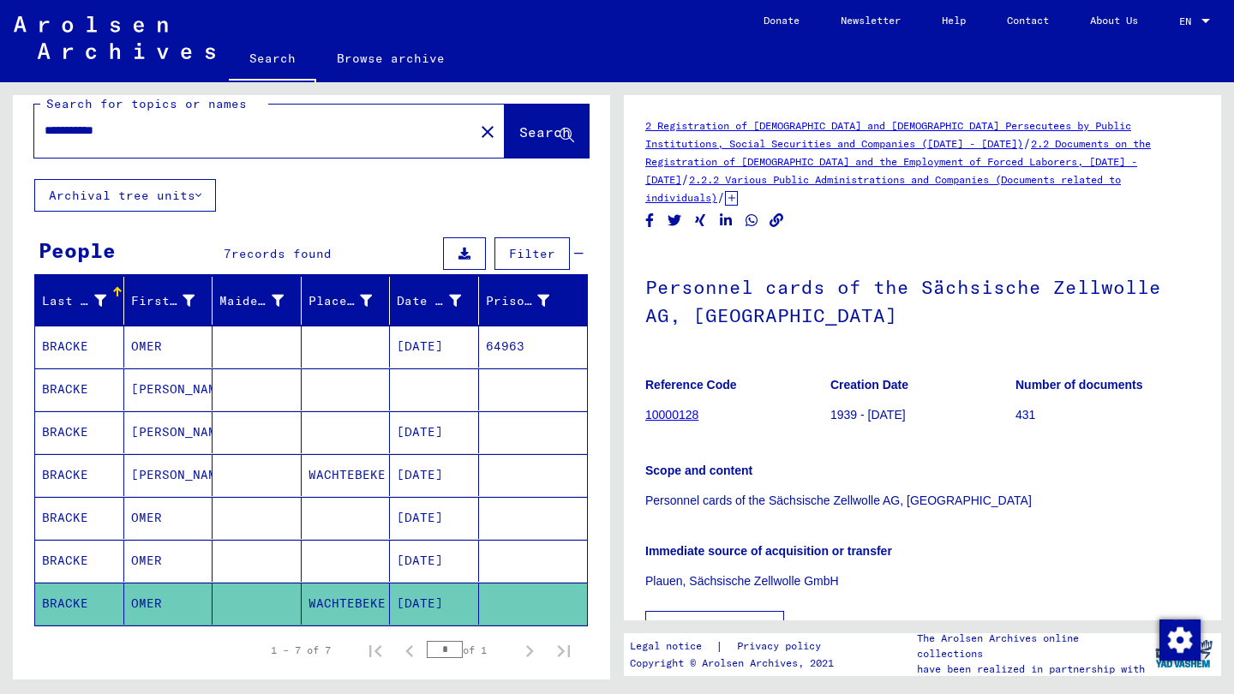
scroll to position [19, 0]
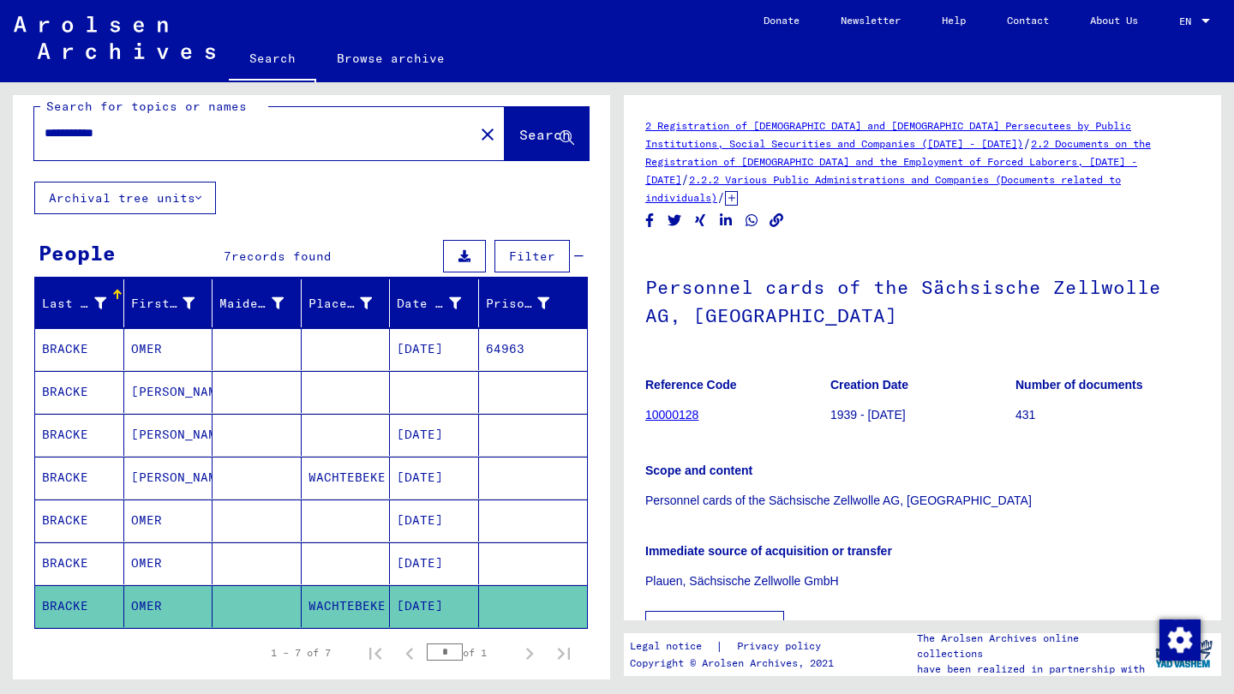
click at [1036, 495] on div "Reference Code 10000128 Creation Date 1939 - [DATE] Number of documents 431 Sco…" at bounding box center [923, 503] width 555 height 279
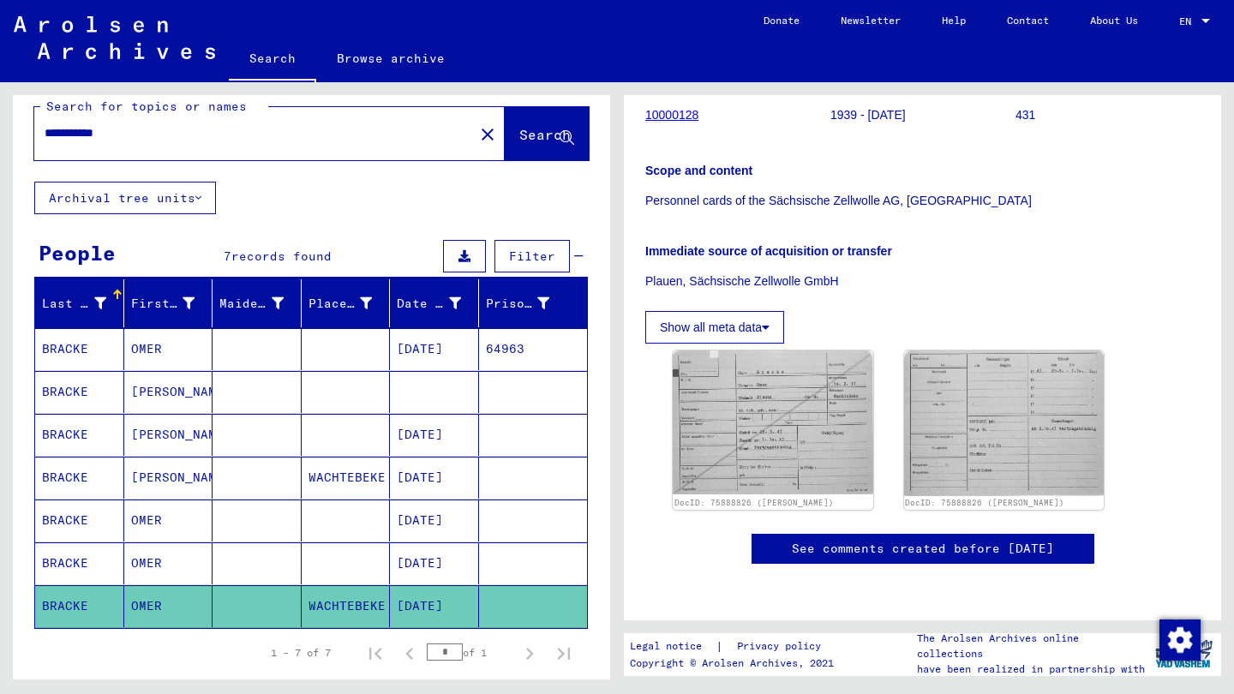
scroll to position [437, 0]
click at [727, 347] on img at bounding box center [773, 422] width 210 height 151
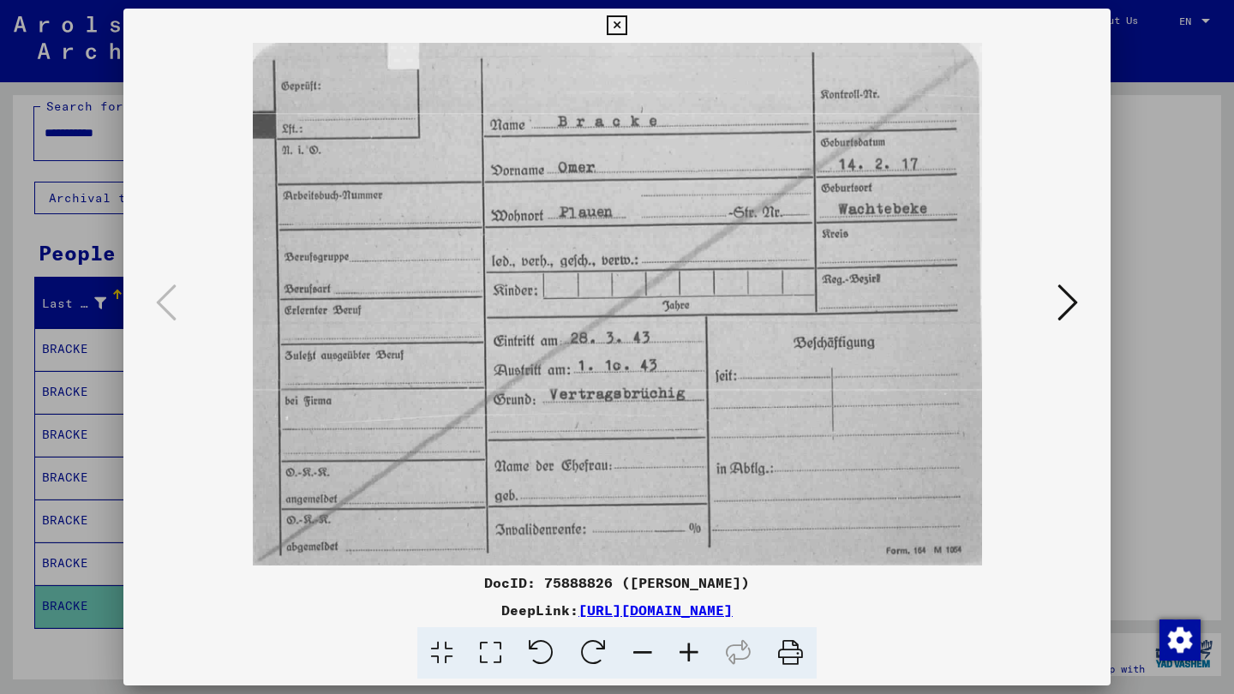
click at [1068, 290] on icon at bounding box center [1068, 302] width 21 height 41
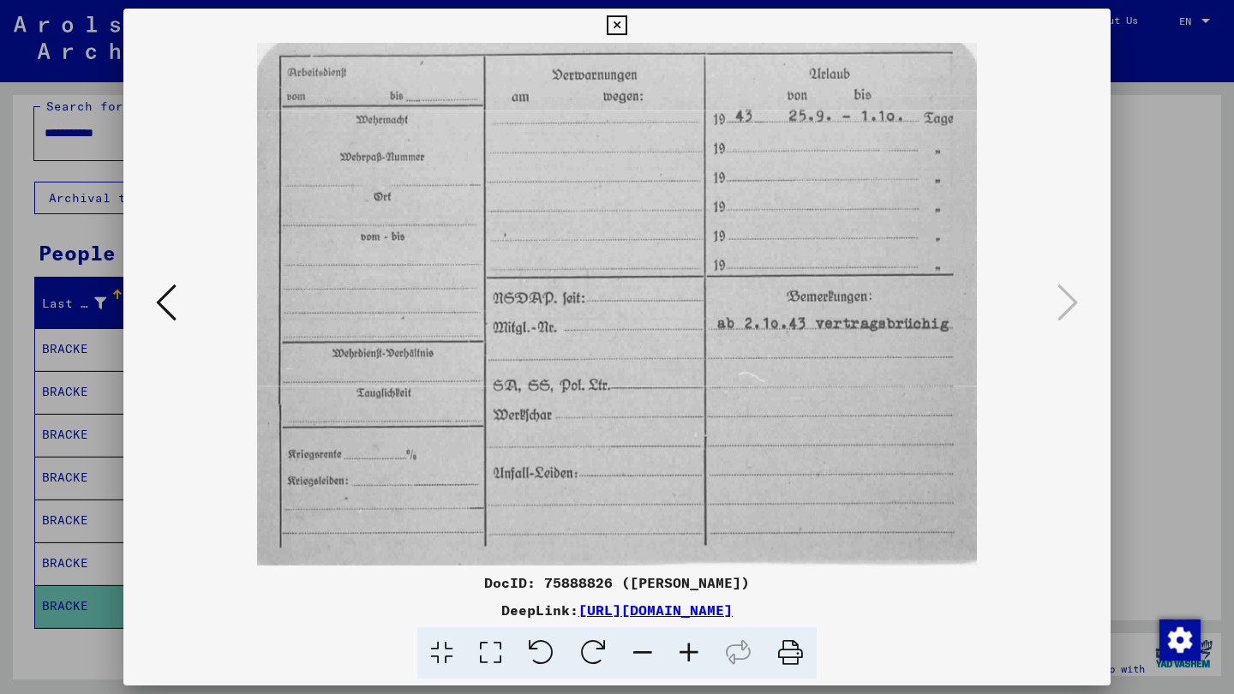
click at [159, 273] on div at bounding box center [617, 304] width 988 height 523
click at [170, 313] on icon at bounding box center [166, 302] width 21 height 41
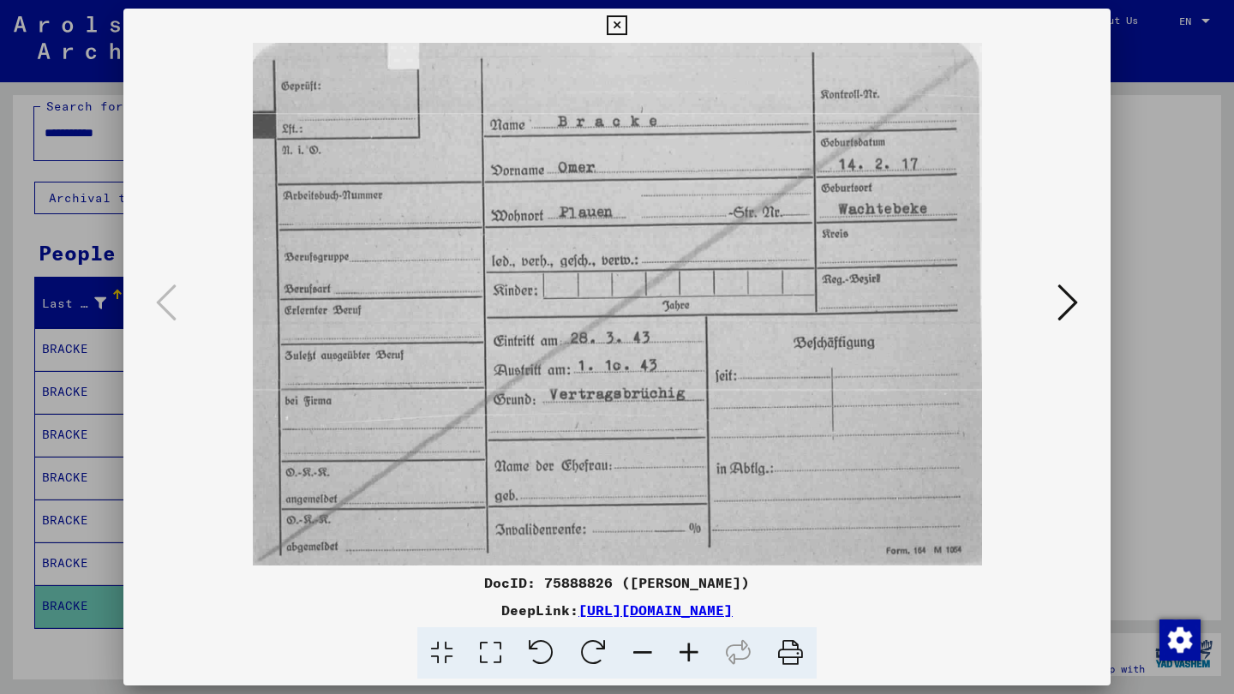
click at [637, 612] on link "[URL][DOMAIN_NAME]" at bounding box center [656, 610] width 154 height 17
